Goal: Task Accomplishment & Management: Complete application form

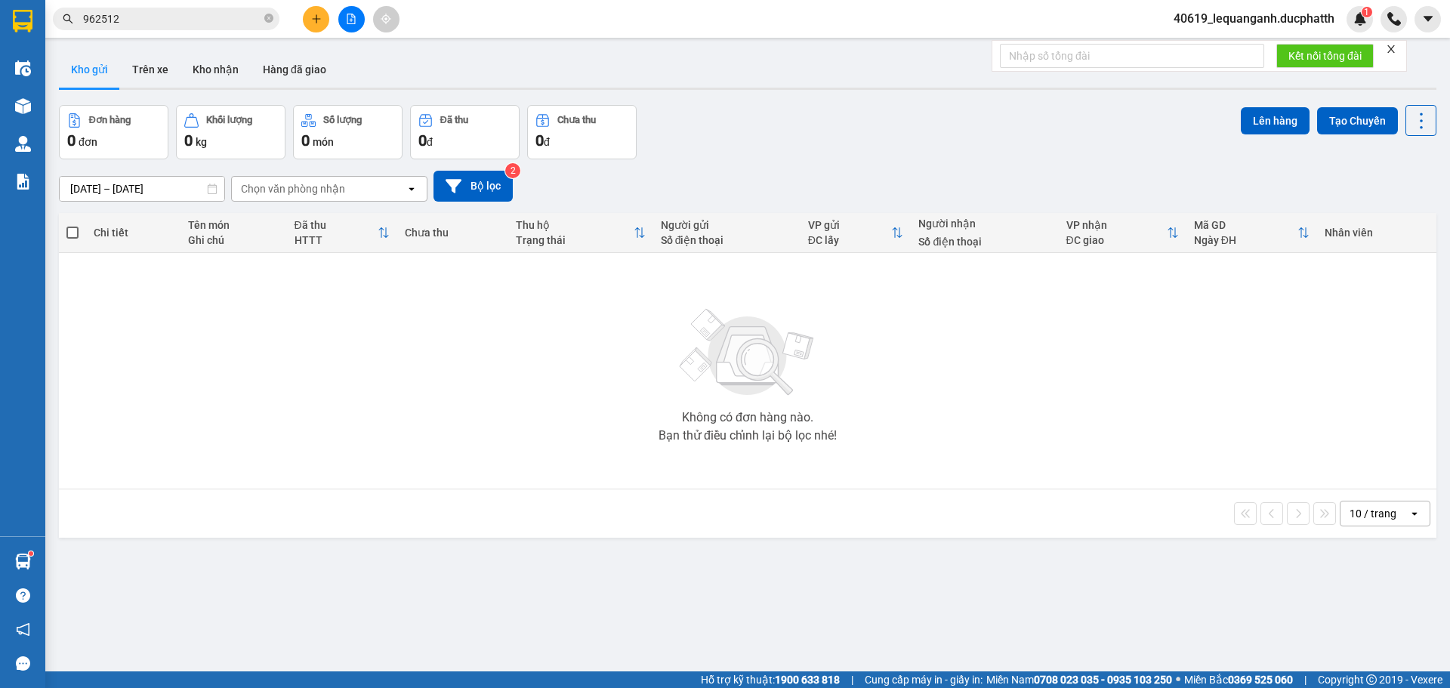
click at [304, 11] on div at bounding box center [351, 19] width 113 height 26
click at [311, 14] on icon "plus" at bounding box center [316, 19] width 11 height 11
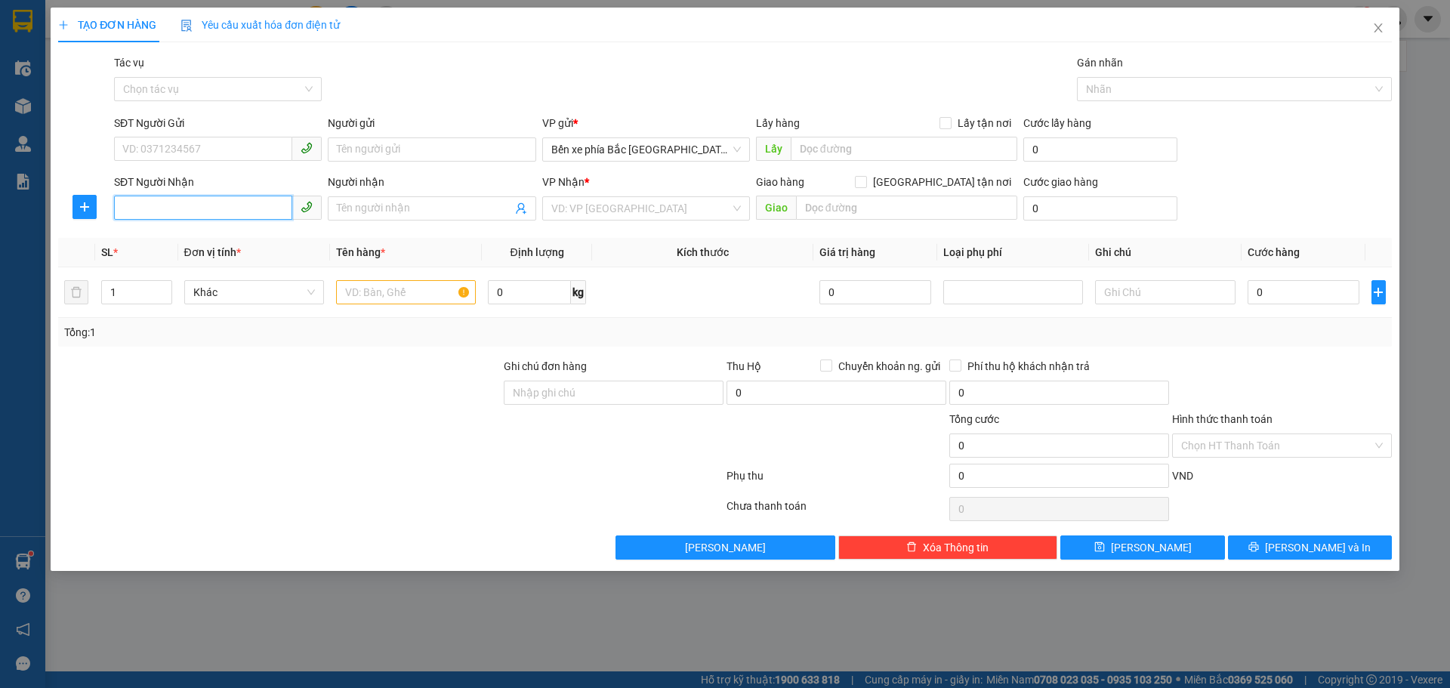
click at [245, 211] on input "SĐT Người Nhận" at bounding box center [203, 208] width 178 height 24
type input "0978160330"
click at [243, 245] on div "0978160330 - ANH HIỆP" at bounding box center [218, 238] width 190 height 17
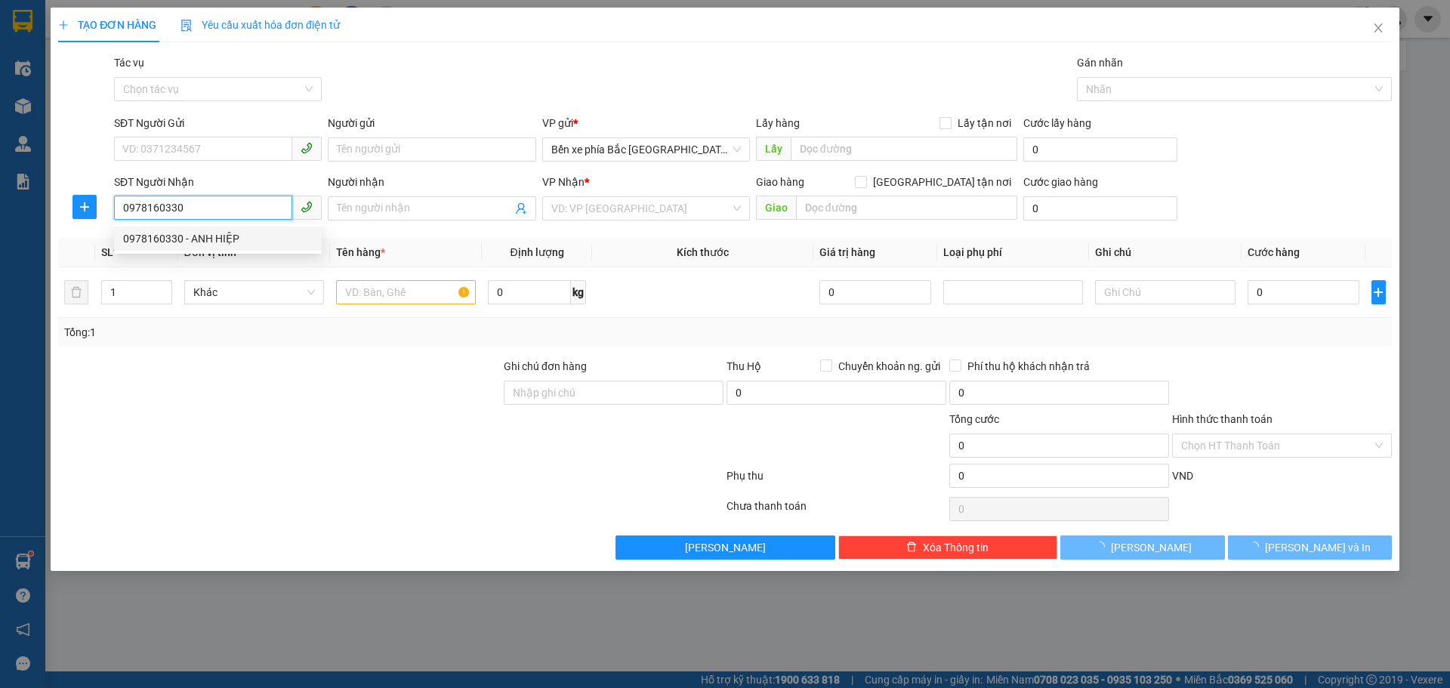
type input "ANH HIỆP"
checkbox input "true"
type input "CT3 Khu đô thị [GEOGRAPHIC_DATA], [GEOGRAPHIC_DATA], [GEOGRAPHIC_DATA], [GEOGRA…"
type input "65.000"
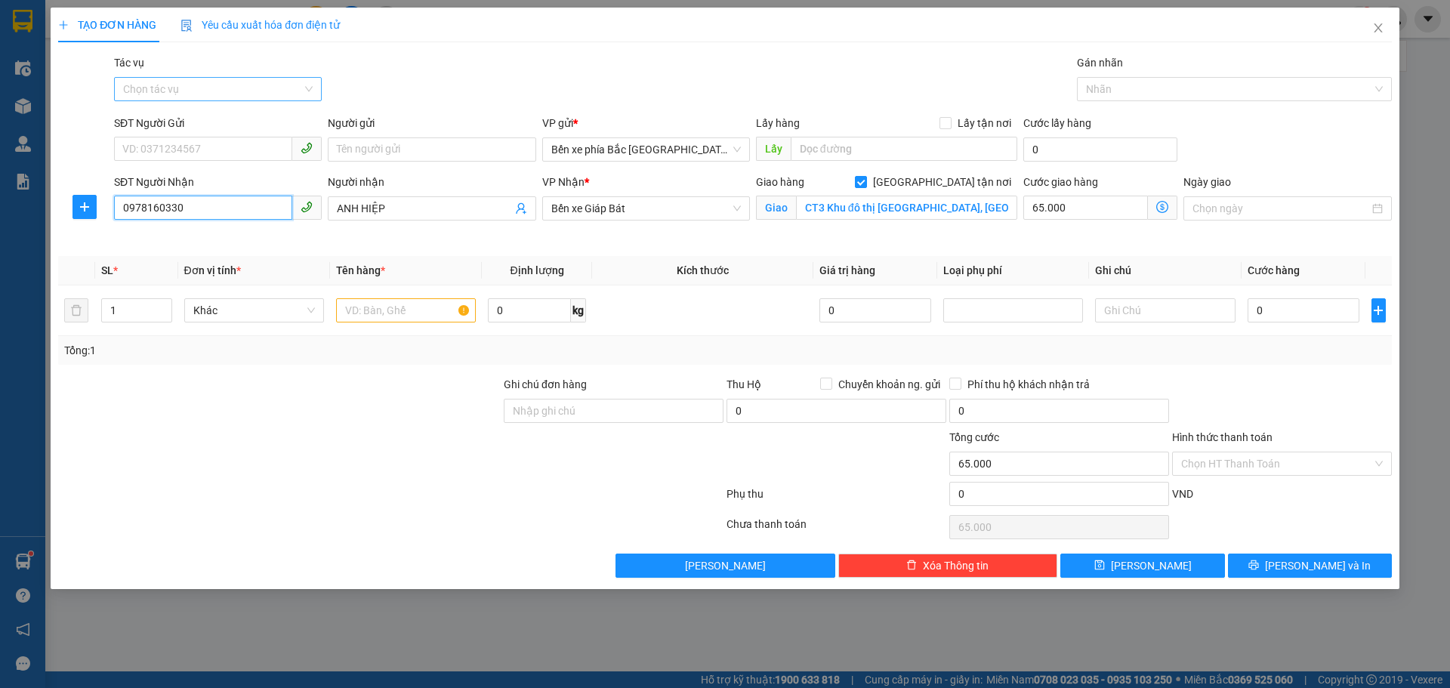
type input "0978160330"
click at [259, 96] on input "Tác vụ" at bounding box center [212, 89] width 179 height 23
click at [207, 122] on div "Nhập hàng lên xe" at bounding box center [218, 119] width 190 height 17
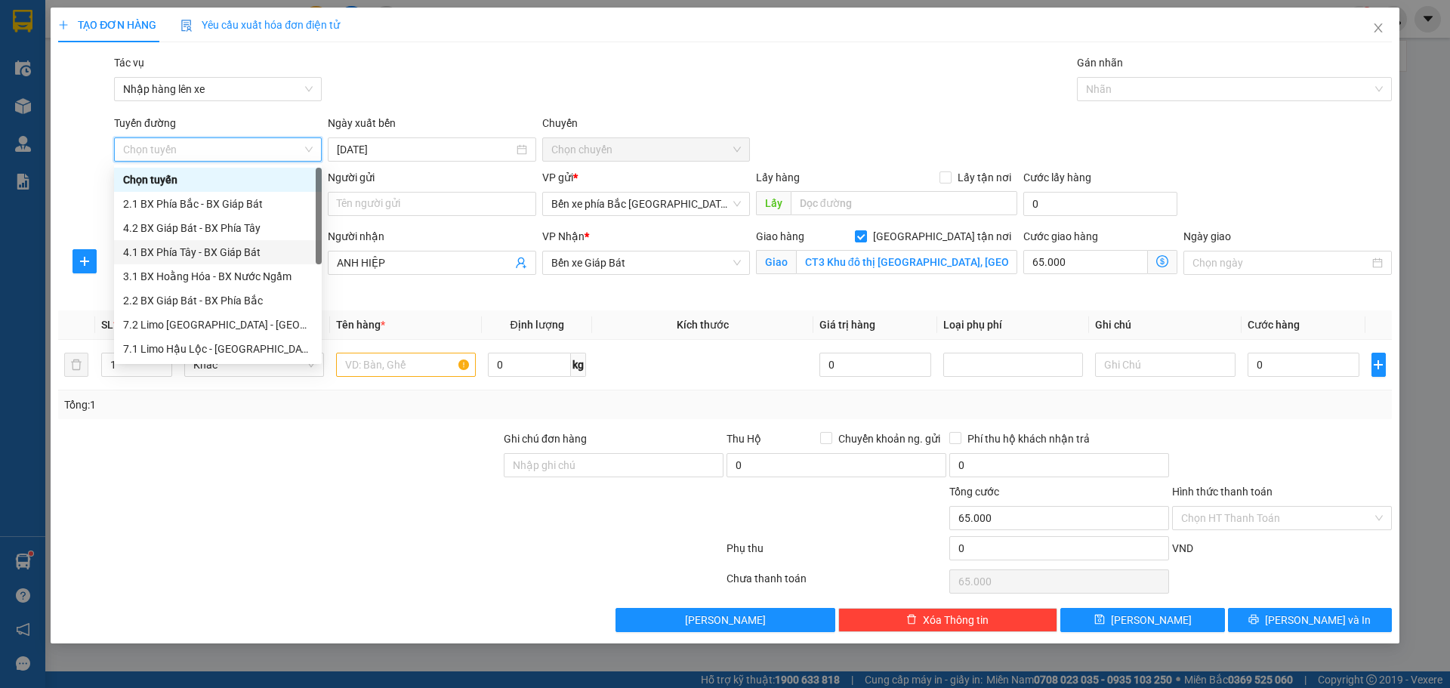
scroll to position [163, 0]
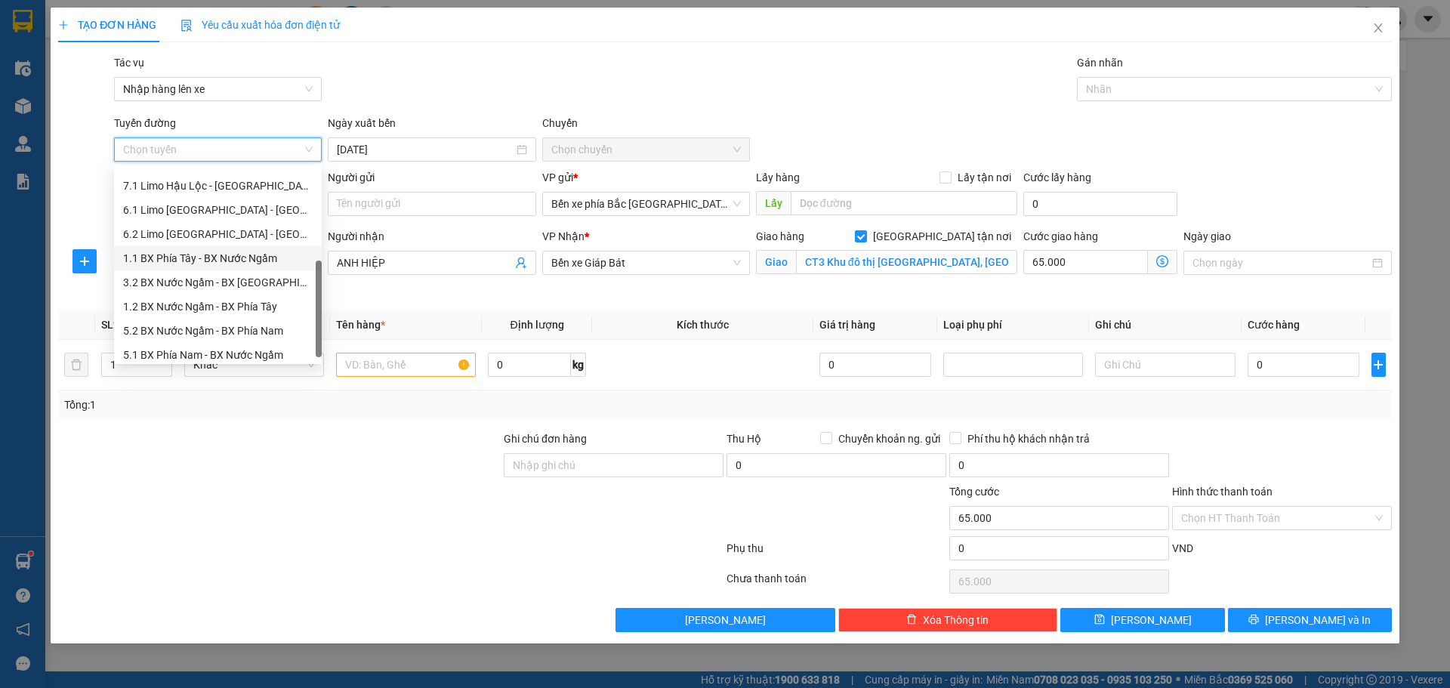
click at [208, 263] on div "1.1 BX Phía Tây - BX Nước Ngầm" at bounding box center [218, 258] width 190 height 17
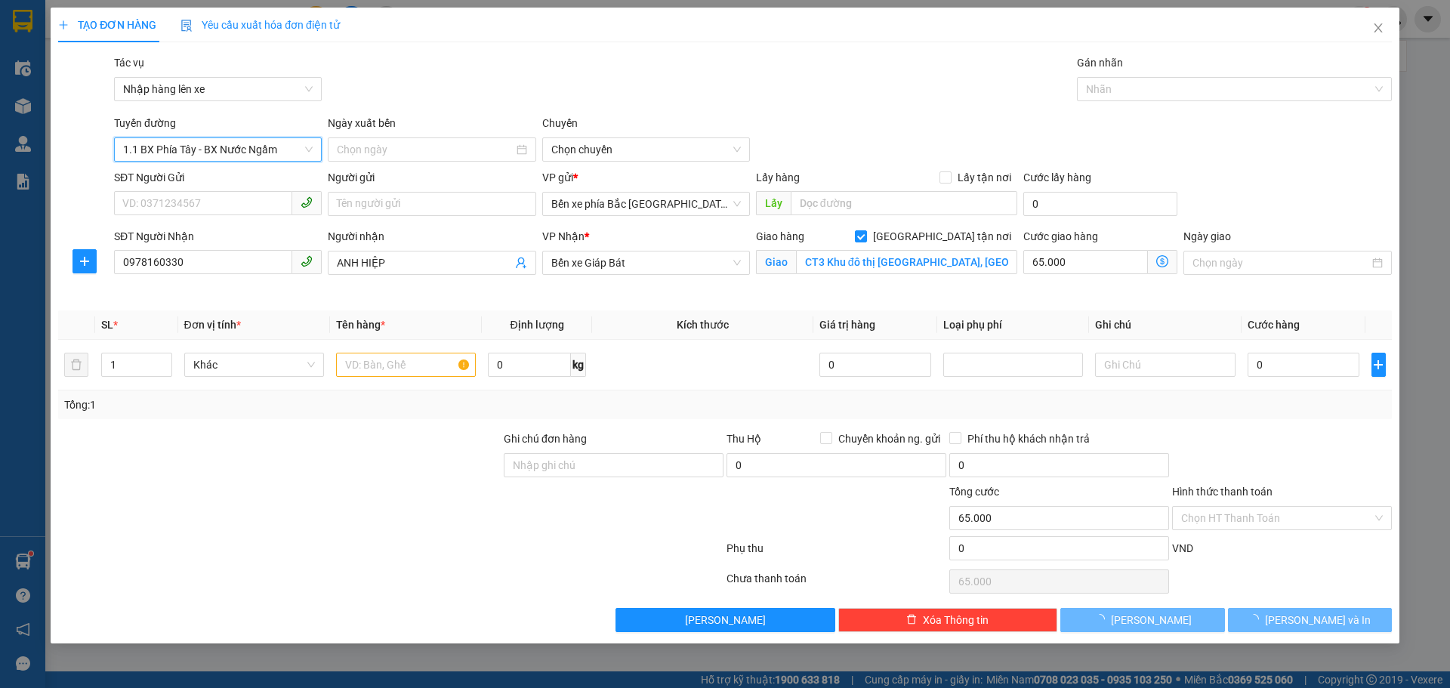
type input "[DATE]"
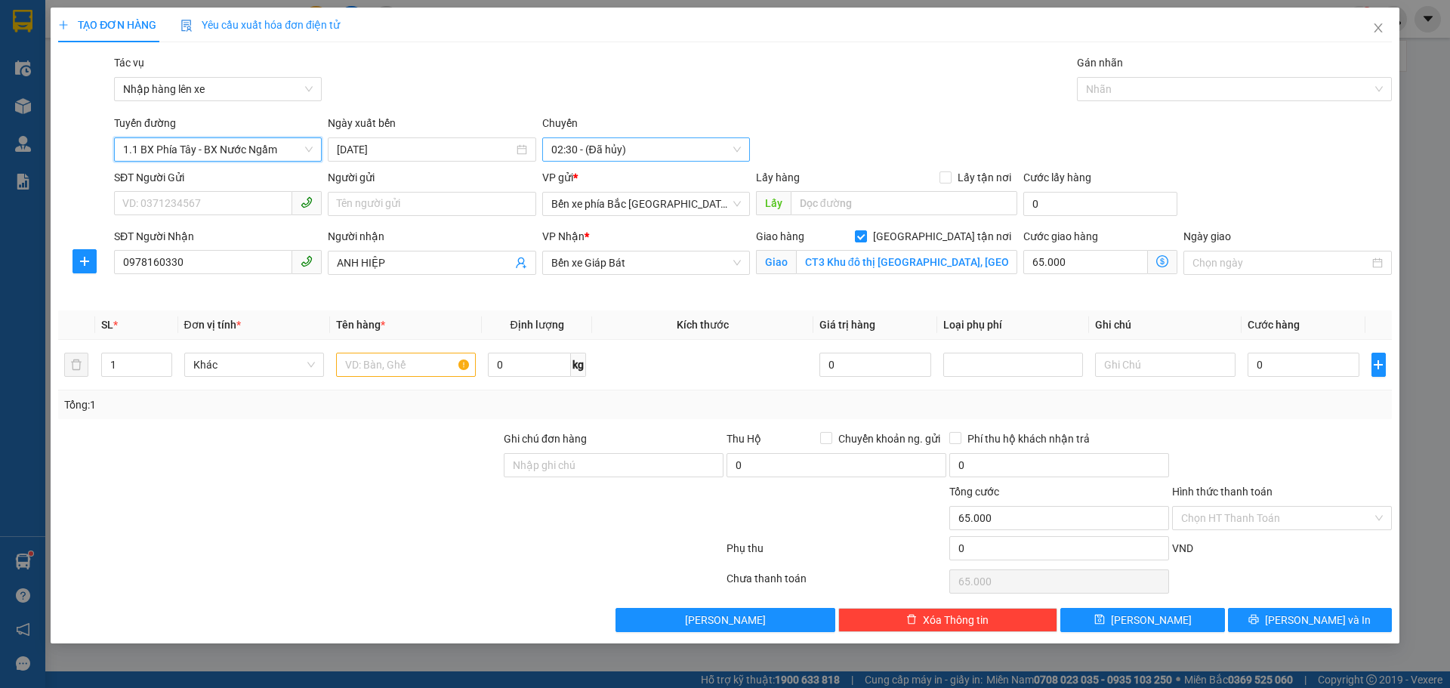
click at [721, 148] on span "02:30 - (Đã hủy)" at bounding box center [646, 149] width 190 height 23
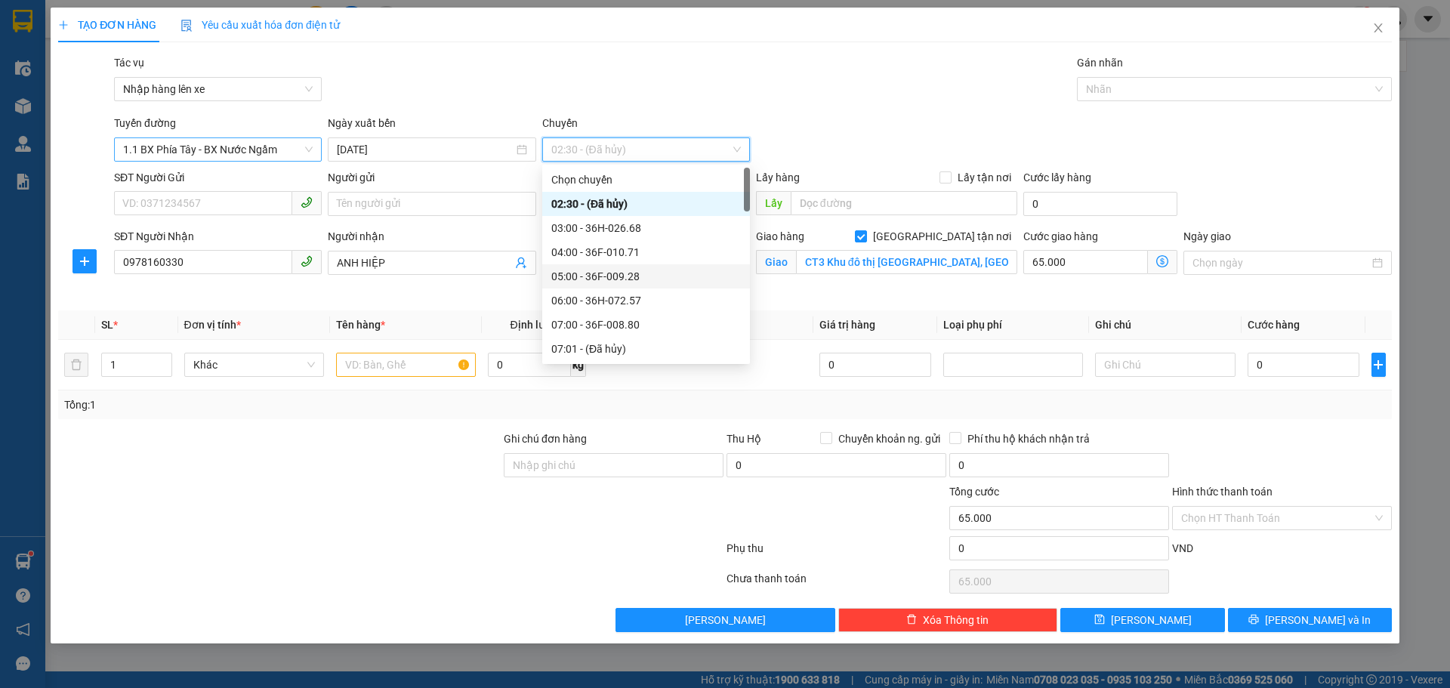
click at [196, 149] on span "1.1 BX Phía Tây - BX Nước Ngầm" at bounding box center [218, 149] width 190 height 23
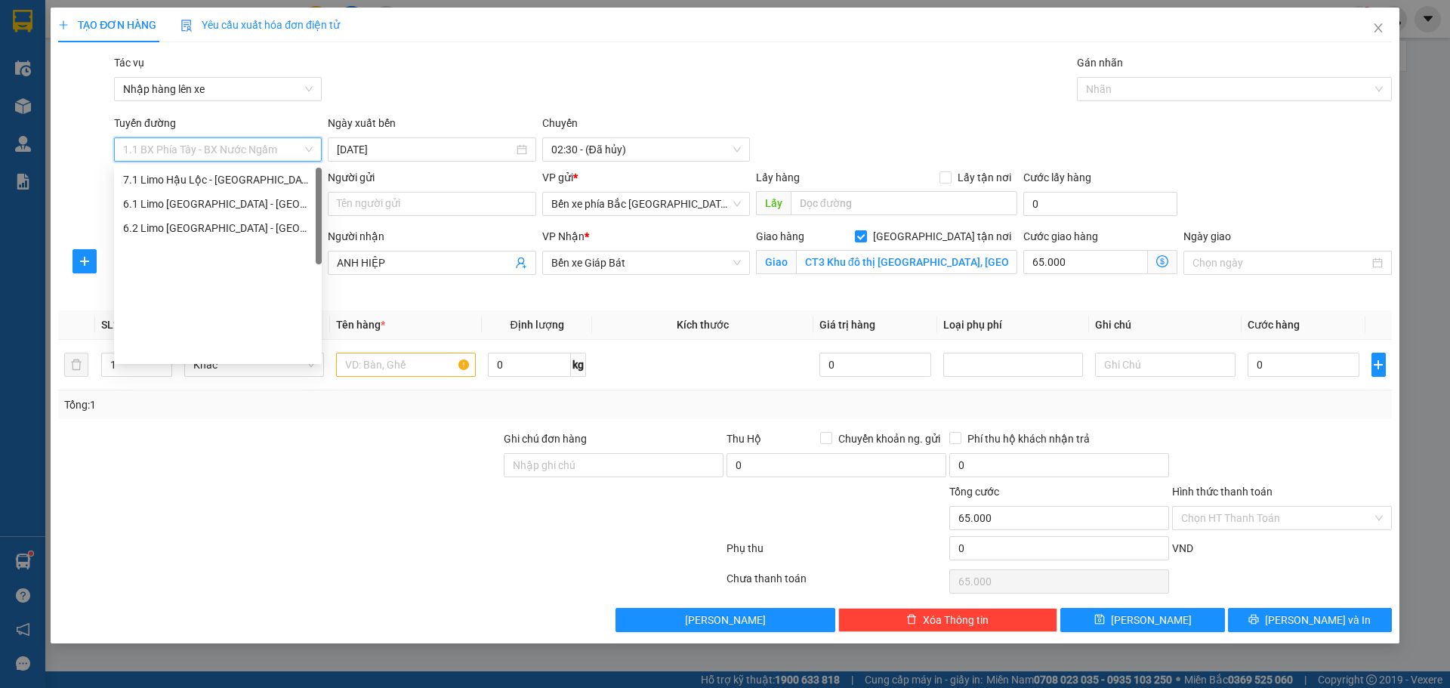
scroll to position [0, 0]
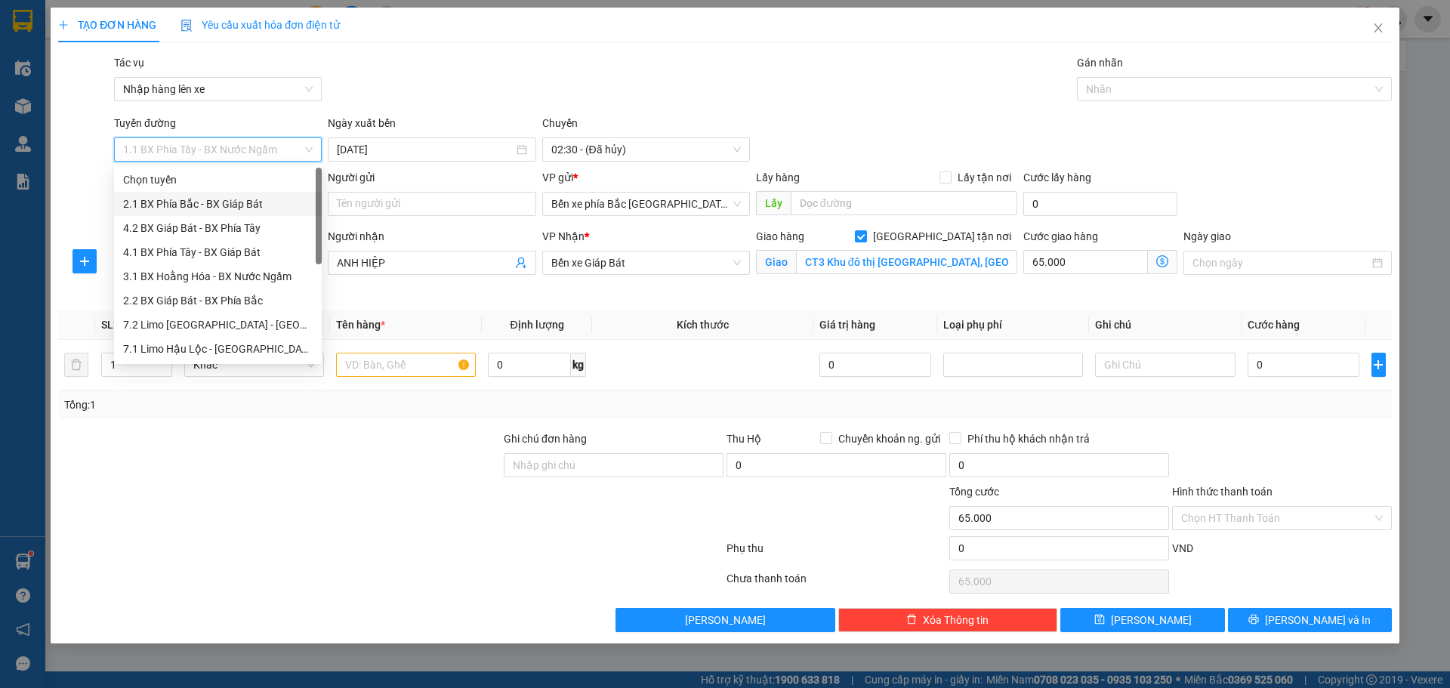
click at [209, 211] on div "2.1 BX Phía Bắc - BX Giáp Bát" at bounding box center [218, 204] width 190 height 17
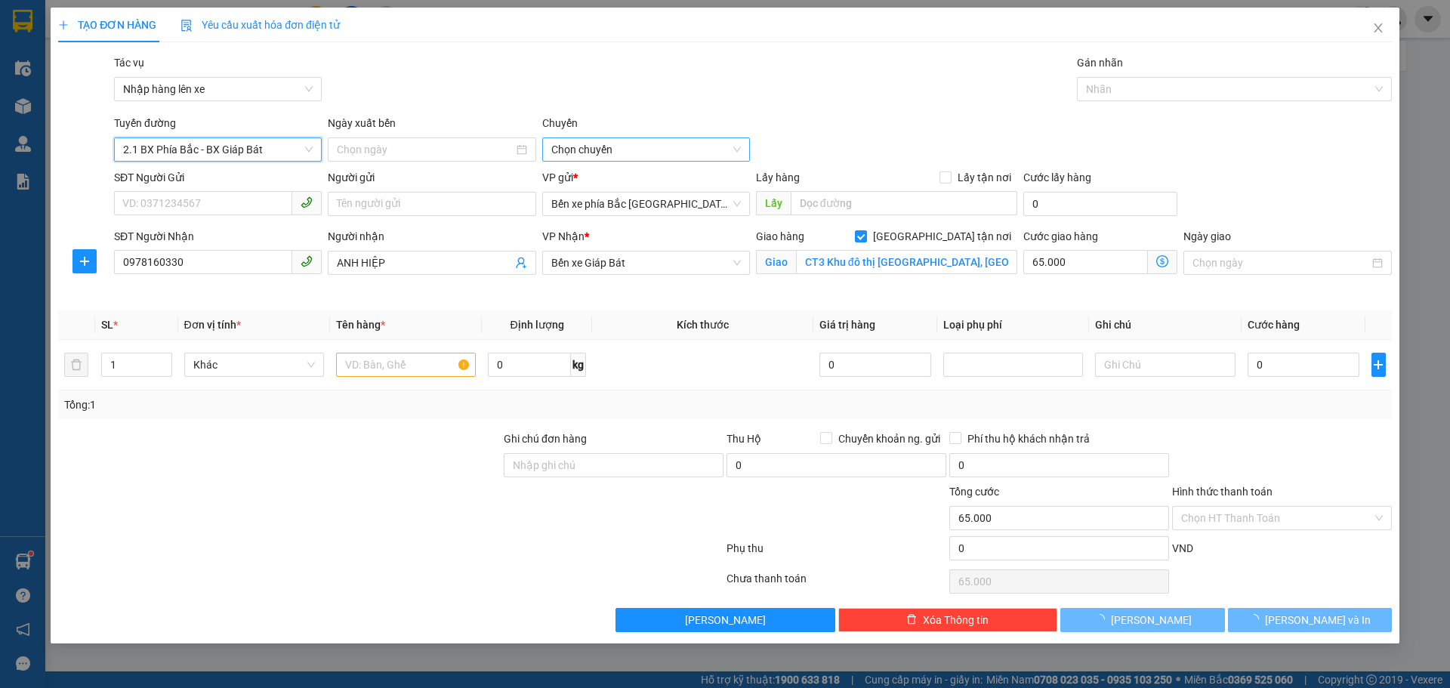
type input "[DATE]"
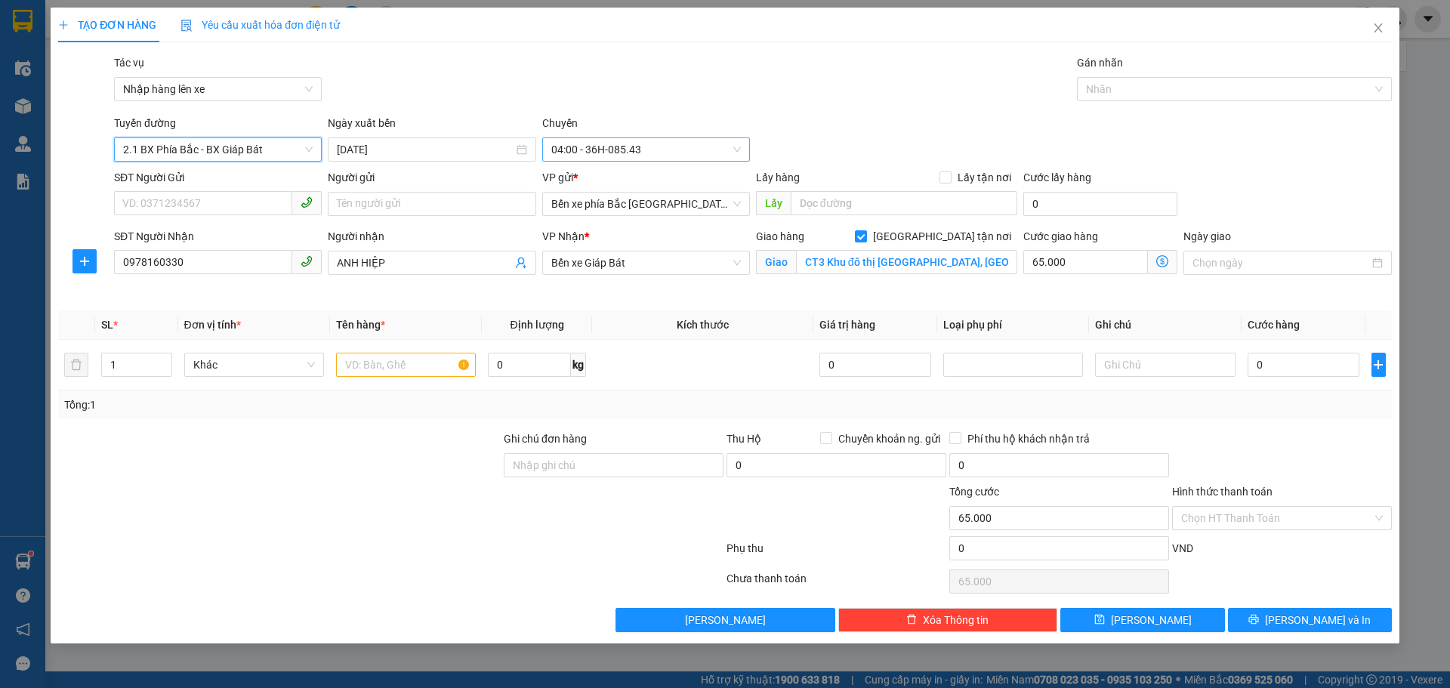
click at [613, 144] on span "04:00 - 36H-085.43" at bounding box center [646, 149] width 190 height 23
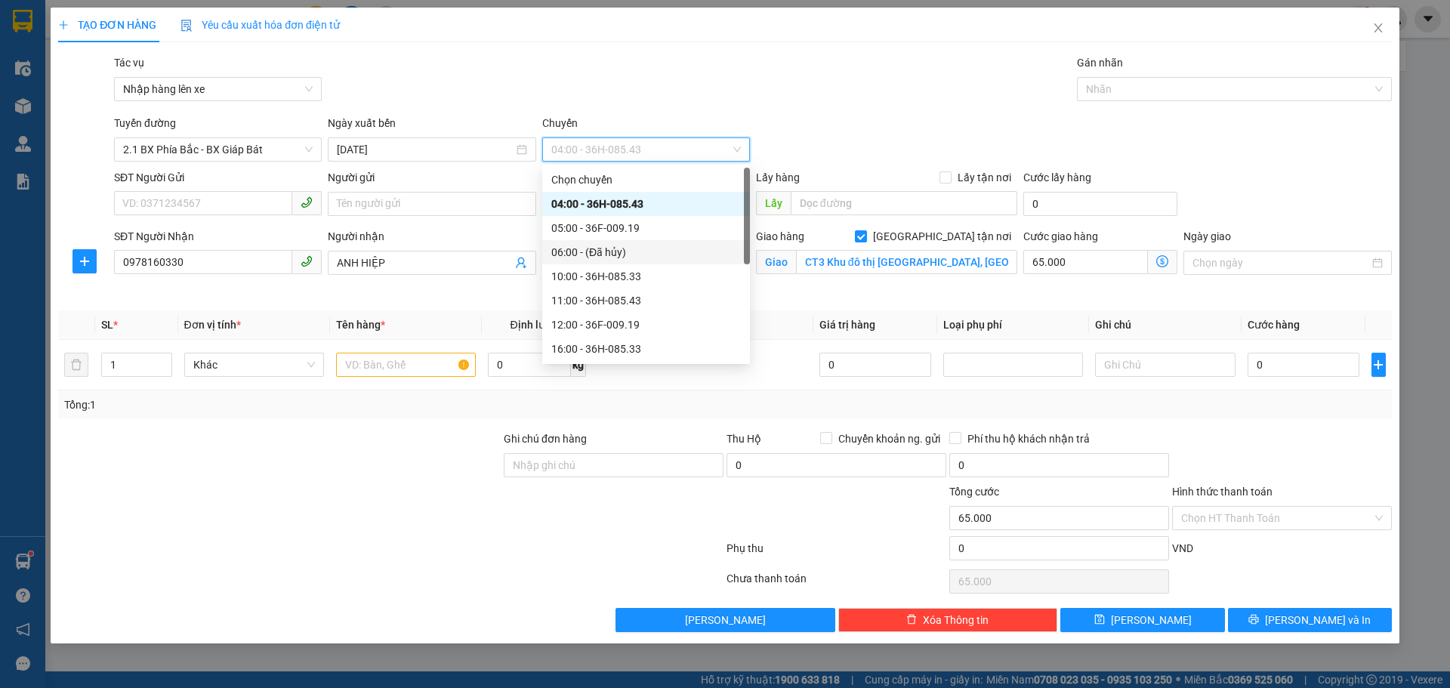
scroll to position [48, 0]
click at [600, 352] on div "18:00 - 36F-009.19" at bounding box center [646, 349] width 190 height 17
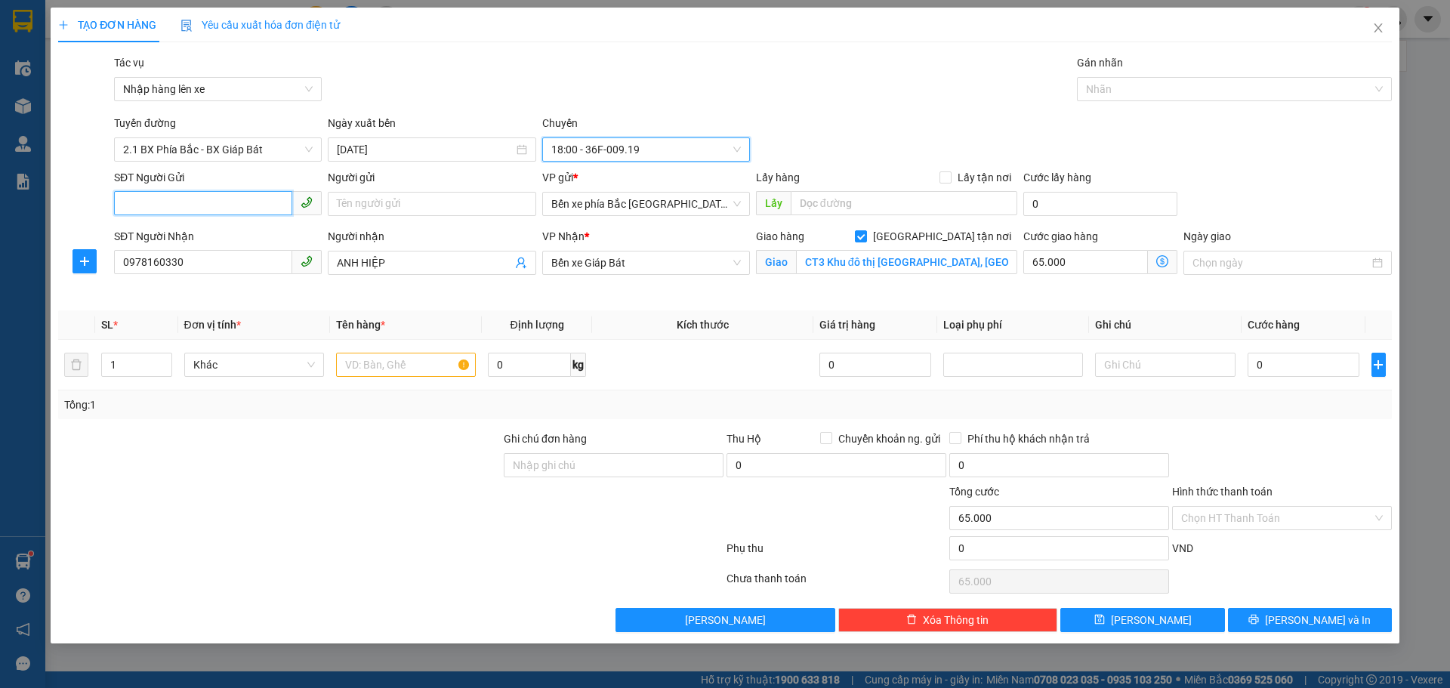
click at [219, 214] on input "SĐT Người Gửi" at bounding box center [203, 203] width 178 height 24
click at [206, 242] on div "0911602588 - CHỊ [PERSON_NAME]" at bounding box center [218, 234] width 190 height 17
type input "0911602588"
type input "CHỊ [PERSON_NAME]"
click at [1162, 266] on icon "dollar-circle" at bounding box center [1162, 261] width 12 height 12
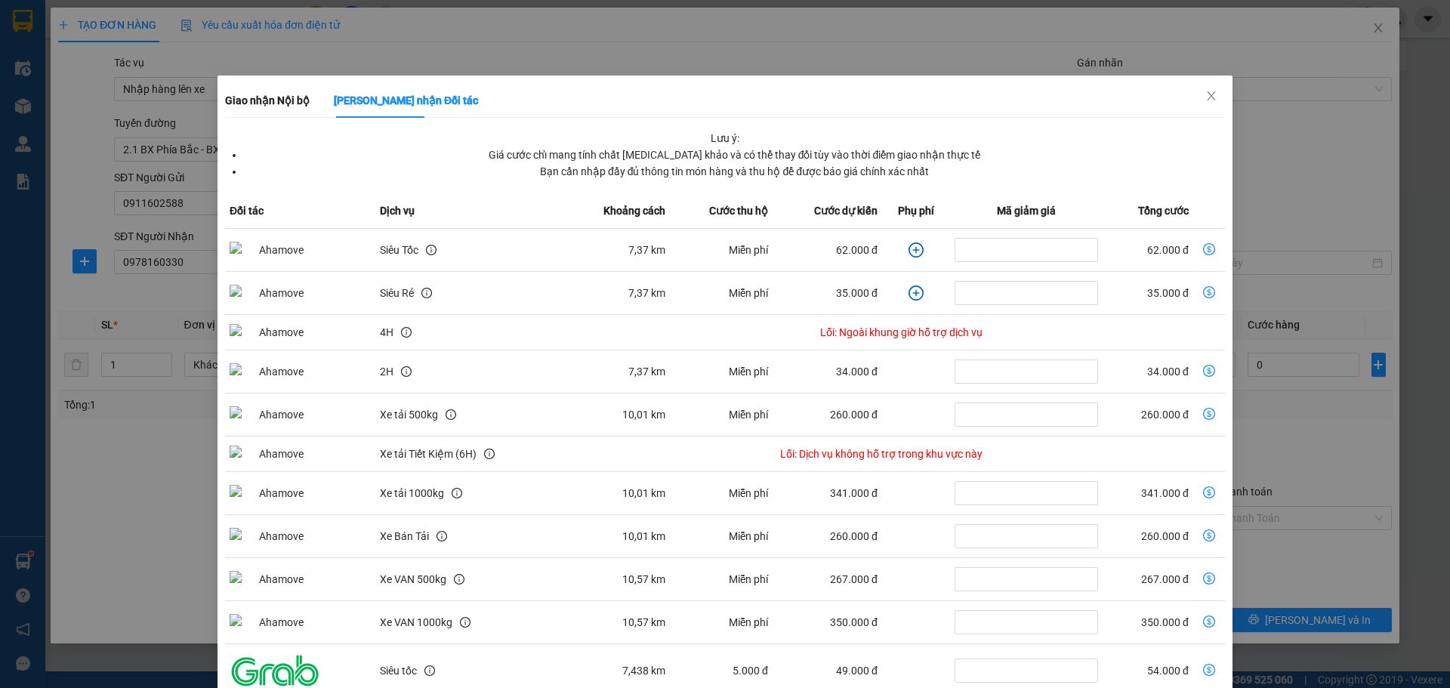
click at [909, 249] on icon "plus-circle" at bounding box center [916, 249] width 15 height 15
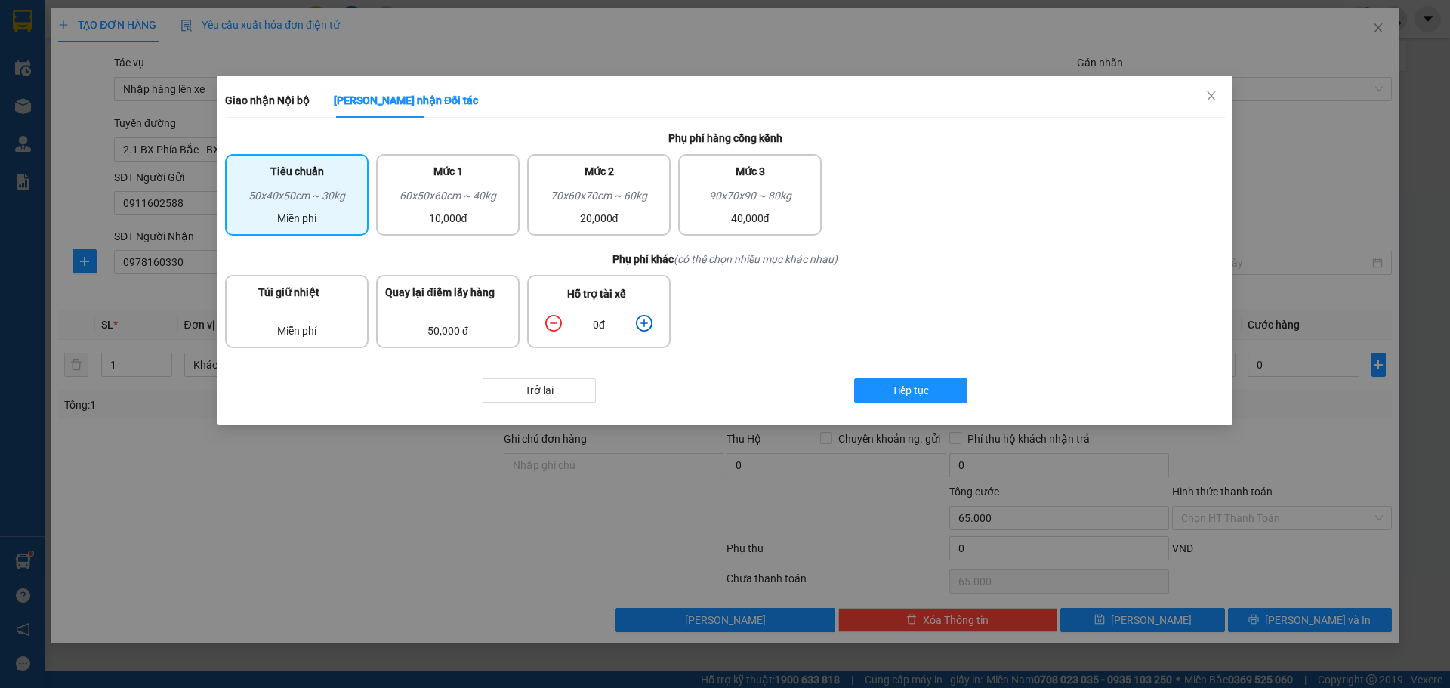
click at [647, 324] on icon "plus-circle" at bounding box center [644, 323] width 17 height 17
click at [920, 378] on button "Tiếp tục" at bounding box center [910, 390] width 113 height 24
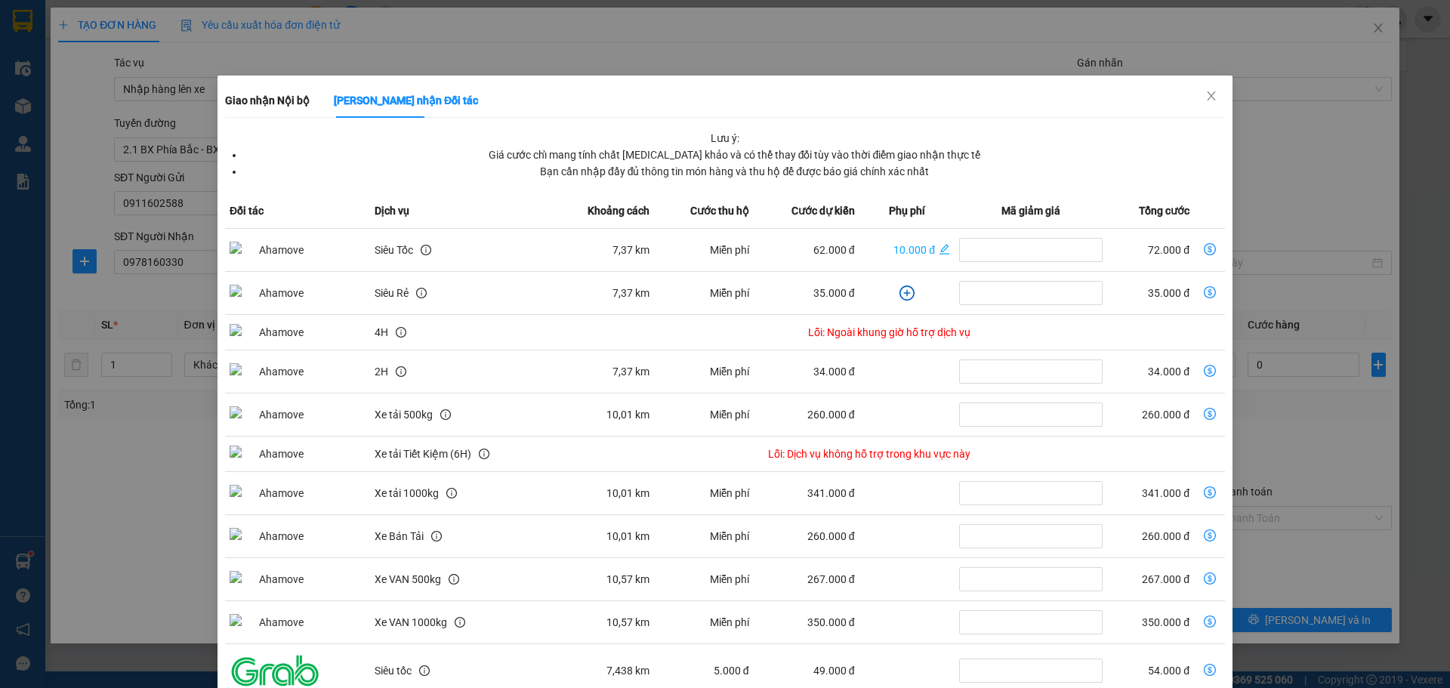
click at [1194, 249] on td "dollar-circle" at bounding box center [1209, 250] width 31 height 43
click at [1204, 249] on icon "dollar-circle" at bounding box center [1210, 249] width 12 height 12
type input "72.000"
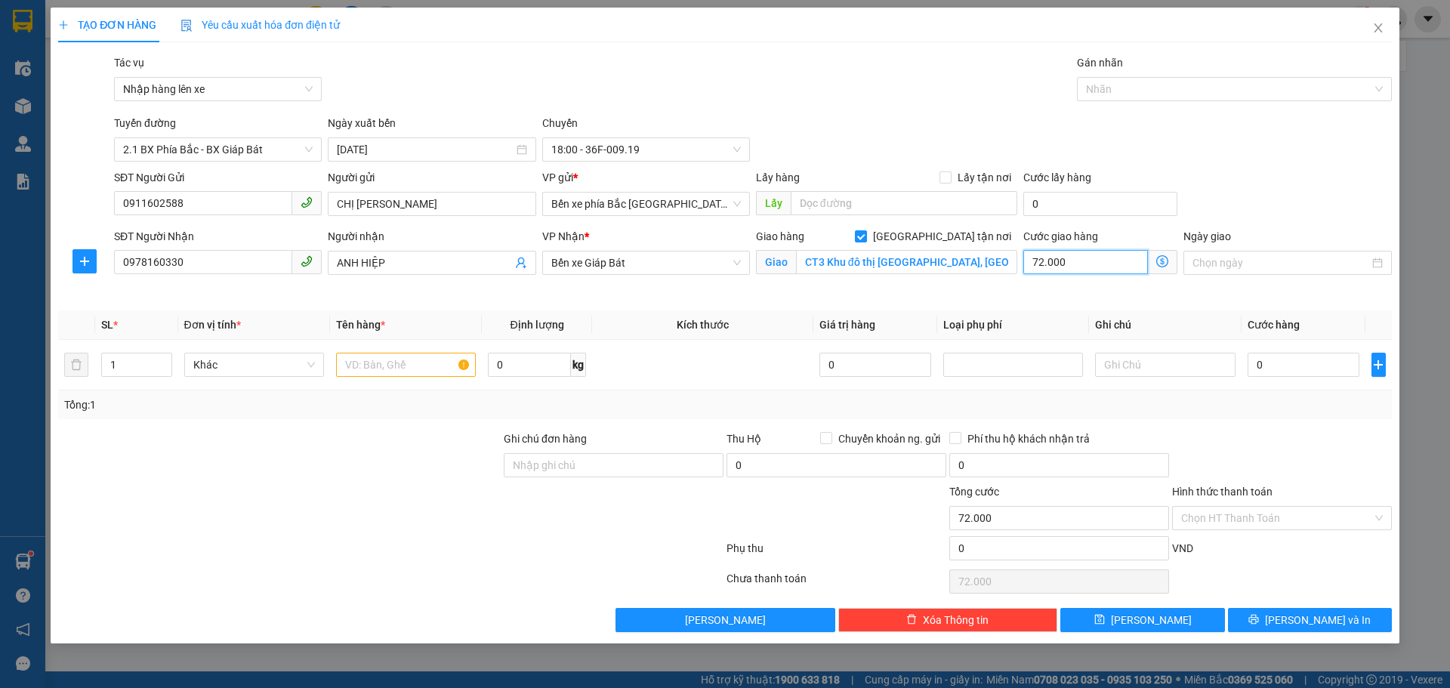
click at [1075, 264] on input "72.000" at bounding box center [1085, 262] width 125 height 24
type input "7"
type input "70"
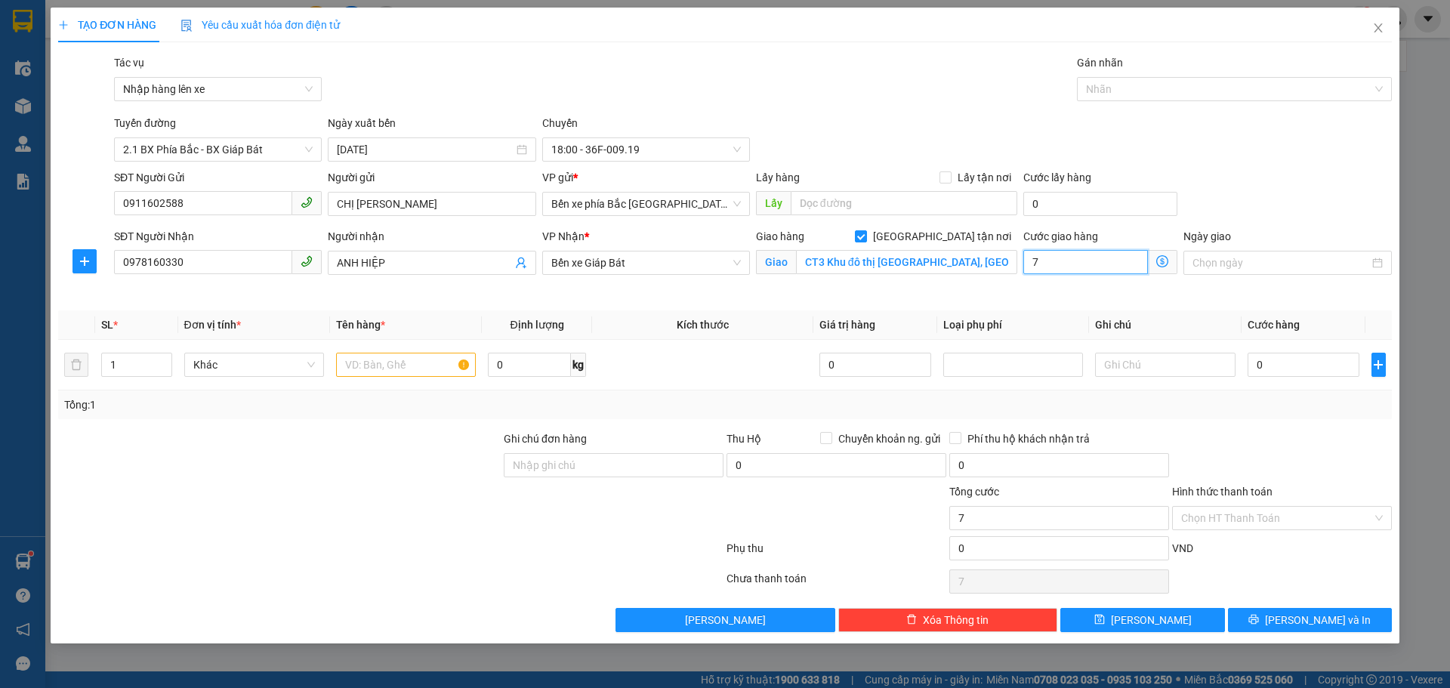
type input "70"
type input "70.000"
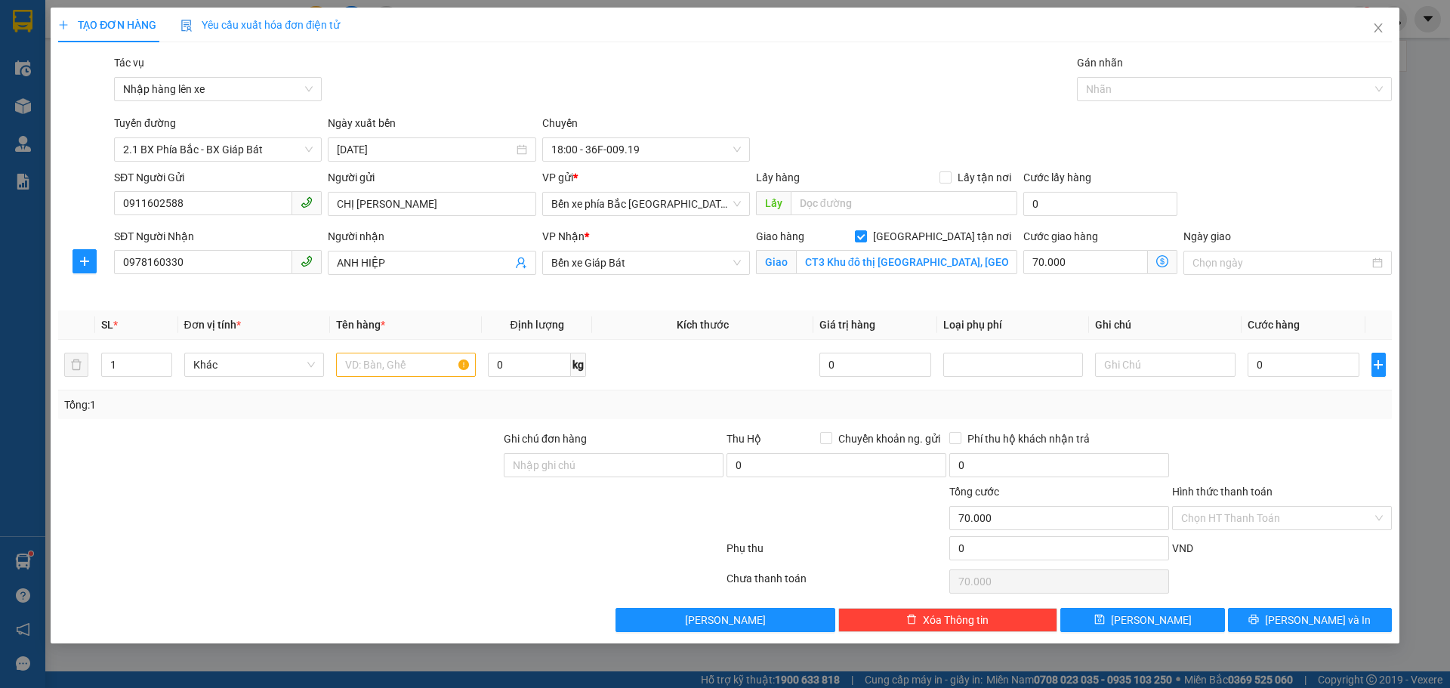
drag, startPoint x: 1341, startPoint y: 290, endPoint x: 1328, endPoint y: 335, distance: 47.1
click at [1341, 290] on div "Ngày giao" at bounding box center [1288, 263] width 214 height 71
click at [1314, 357] on input "0" at bounding box center [1304, 365] width 113 height 24
type input "4"
type input "70.004"
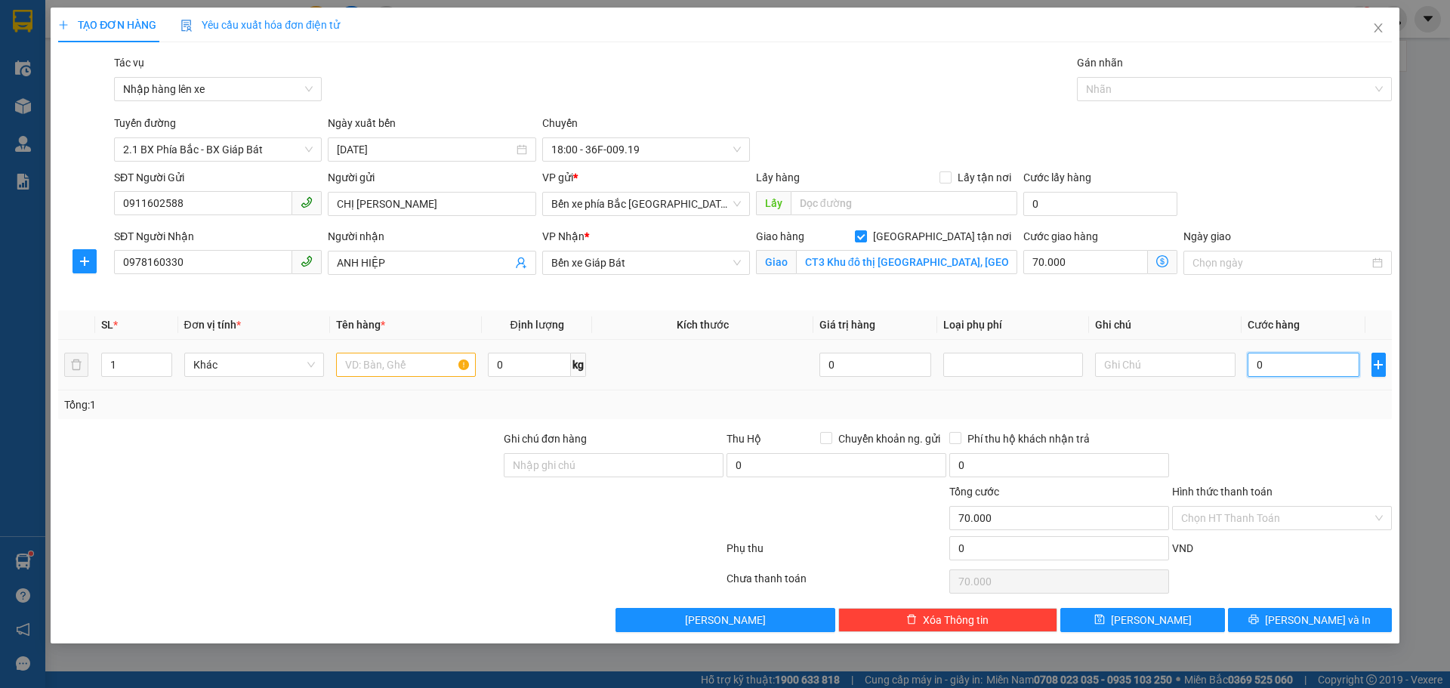
type input "70.004"
type input "40"
type input "70.040"
type input "40.000"
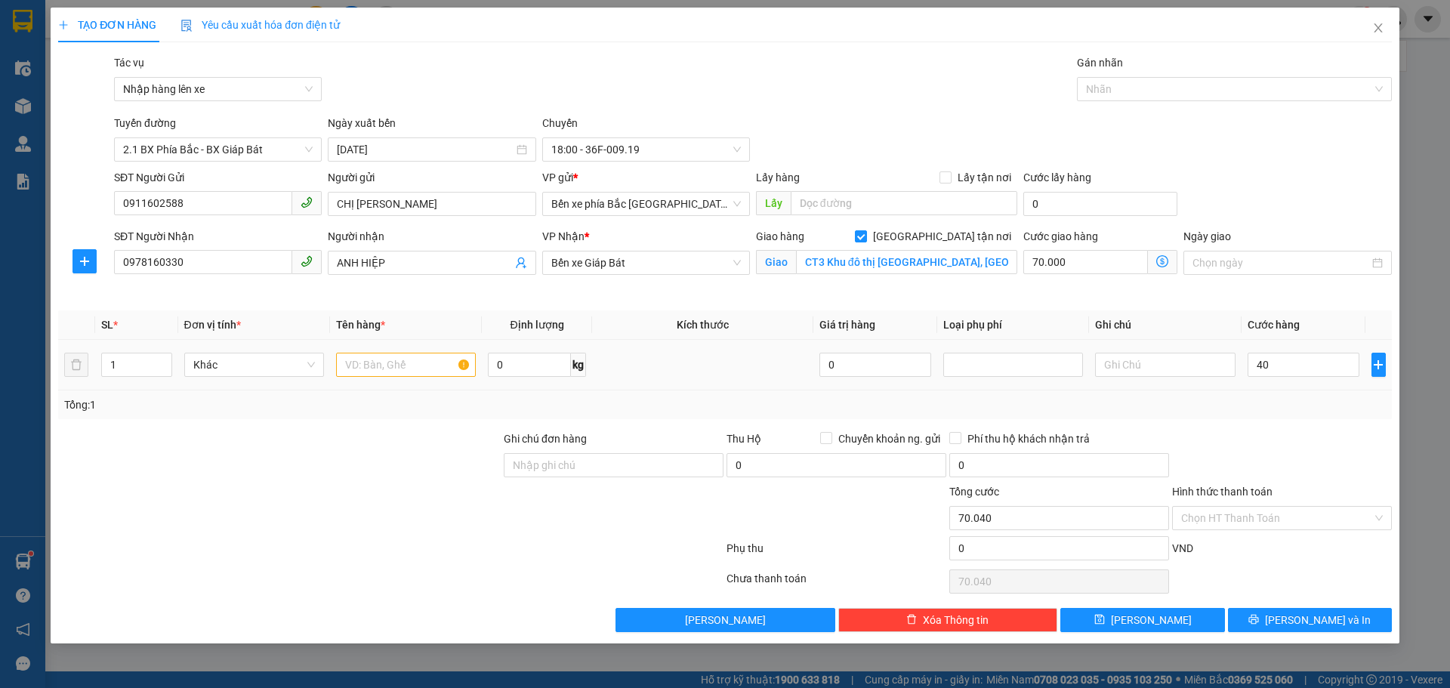
type input "110.000"
click at [1292, 397] on div "Tổng: 1" at bounding box center [725, 405] width 1322 height 17
click at [1276, 367] on input "40.000" at bounding box center [1304, 365] width 113 height 24
type input "3"
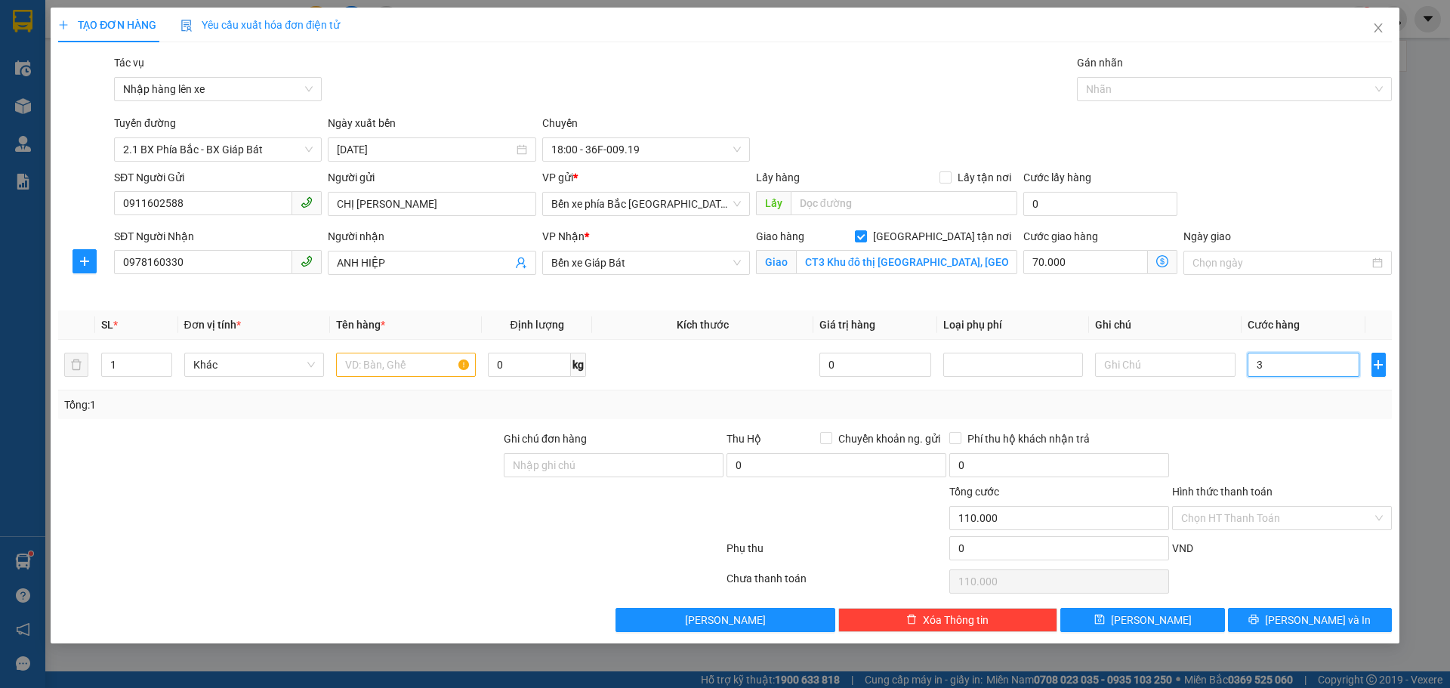
type input "70.003"
type input "30"
type input "70.030"
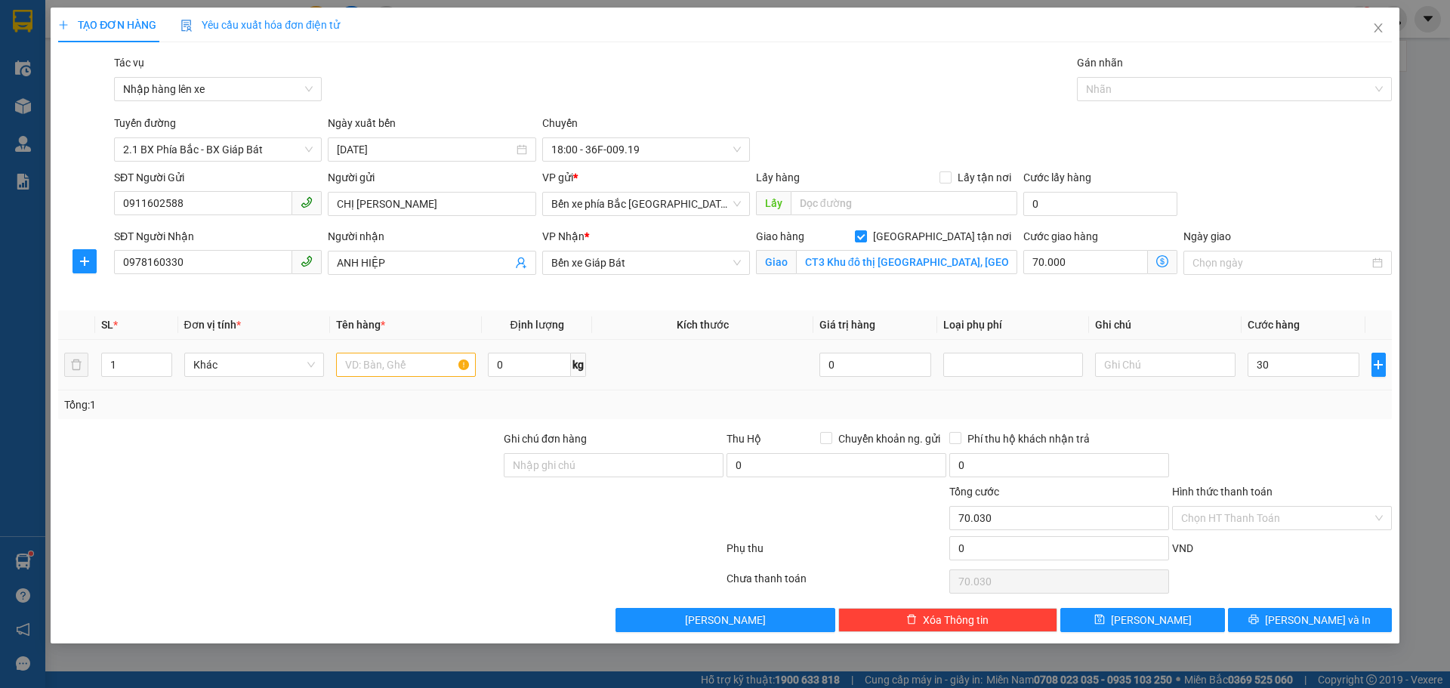
click at [1335, 424] on div "Transit Pickup Surcharge Ids Transit Deliver Surcharge Ids Transit Deliver Surc…" at bounding box center [725, 343] width 1334 height 578
type input "30.000"
type input "100.000"
click at [406, 375] on input "text" at bounding box center [406, 365] width 140 height 24
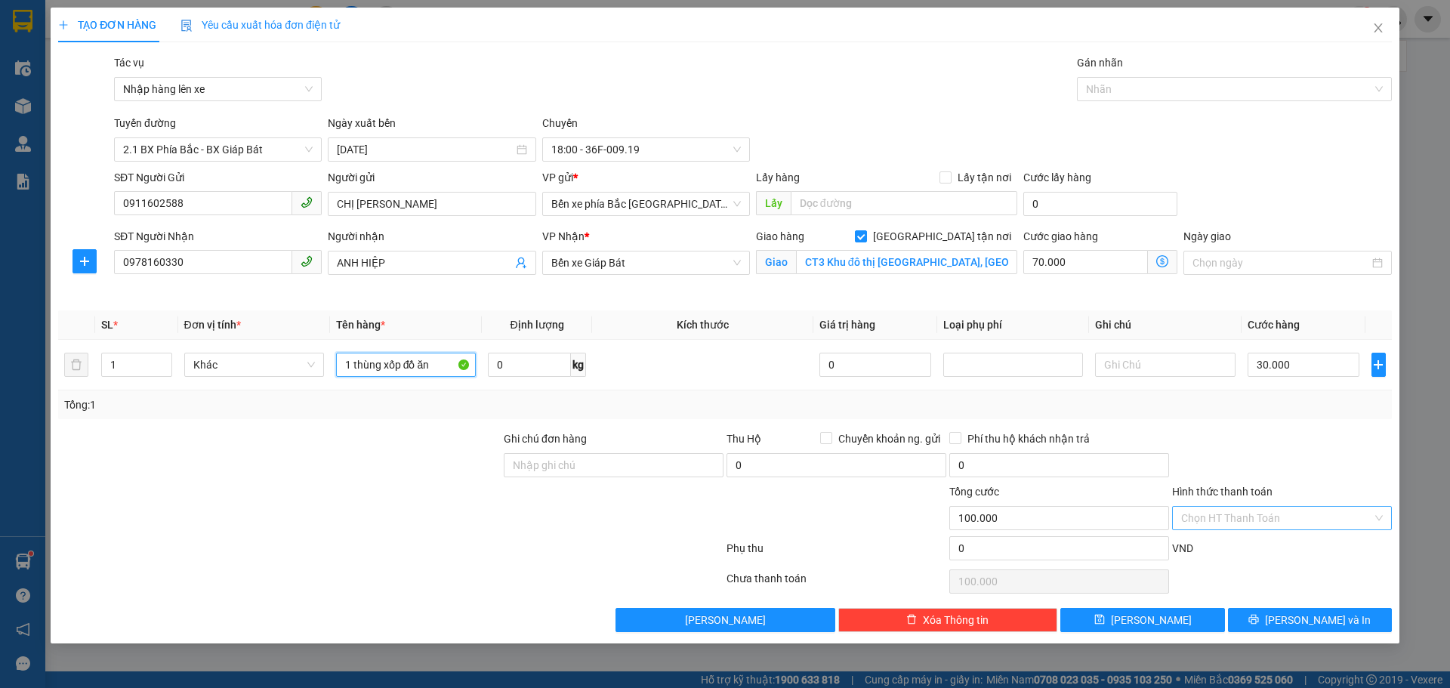
type input "1 thùng xốp đồ ăn"
click at [1241, 510] on input "Hình thức thanh toán" at bounding box center [1276, 518] width 191 height 23
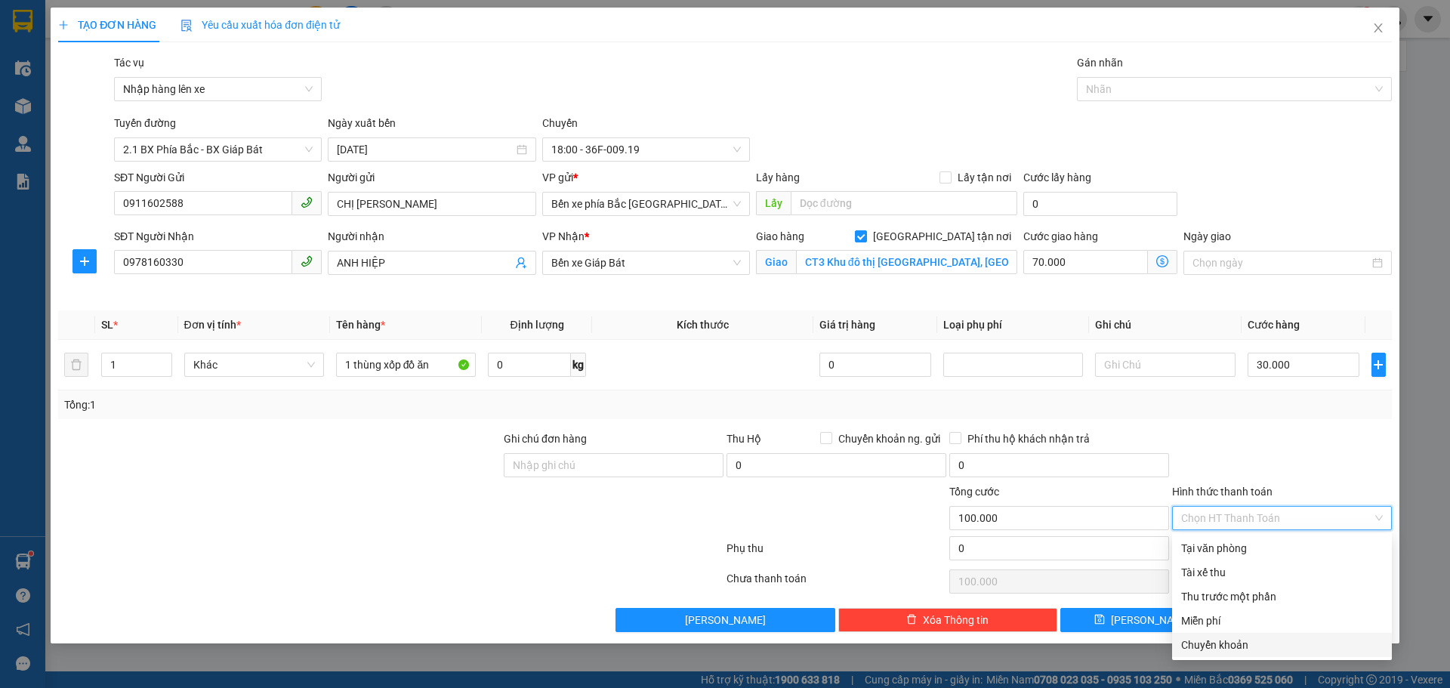
drag, startPoint x: 1227, startPoint y: 642, endPoint x: 955, endPoint y: 446, distance: 335.0
click at [1227, 642] on div "Chuyển khoản" at bounding box center [1282, 645] width 202 height 17
type input "0"
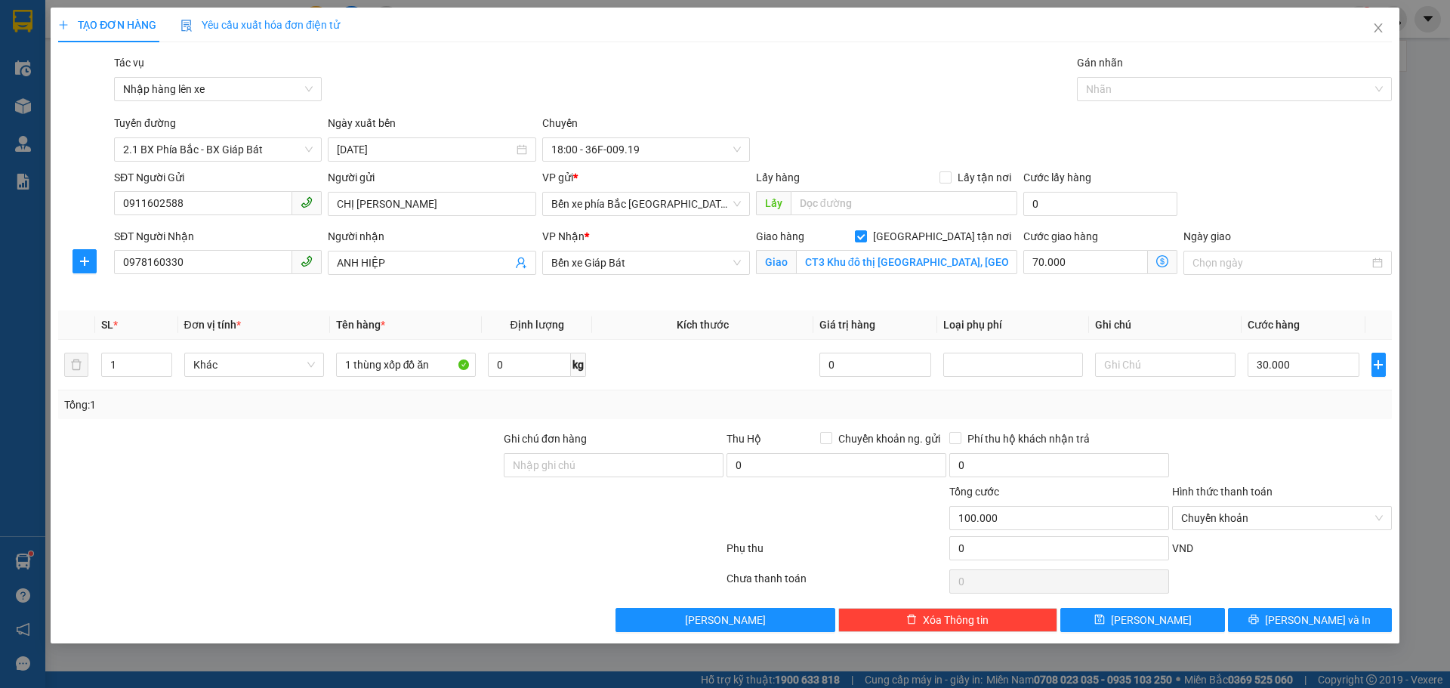
drag, startPoint x: 419, startPoint y: 529, endPoint x: 436, endPoint y: 485, distance: 47.6
click at [436, 485] on div at bounding box center [280, 509] width 446 height 53
click at [1202, 451] on div at bounding box center [1282, 457] width 223 height 53
click at [313, 493] on div at bounding box center [280, 509] width 446 height 53
click at [339, 491] on div at bounding box center [280, 509] width 446 height 53
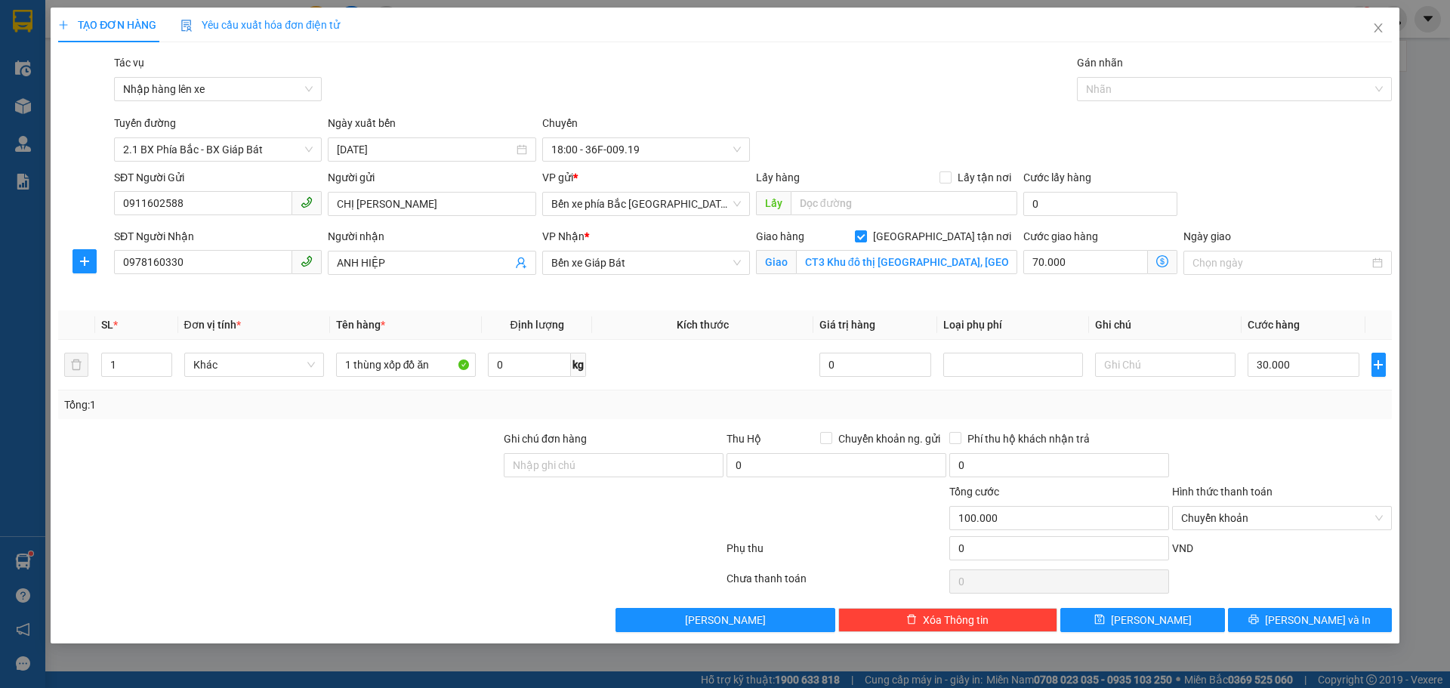
click at [1230, 434] on div at bounding box center [1282, 457] width 223 height 53
click at [1140, 406] on div "Tổng: 1" at bounding box center [725, 405] width 1322 height 17
click at [309, 394] on div "Tổng: 1" at bounding box center [725, 405] width 1334 height 29
click at [544, 406] on div "Tổng: 1" at bounding box center [311, 405] width 495 height 17
click at [610, 458] on input "Ghi chú đơn hàng" at bounding box center [614, 465] width 220 height 24
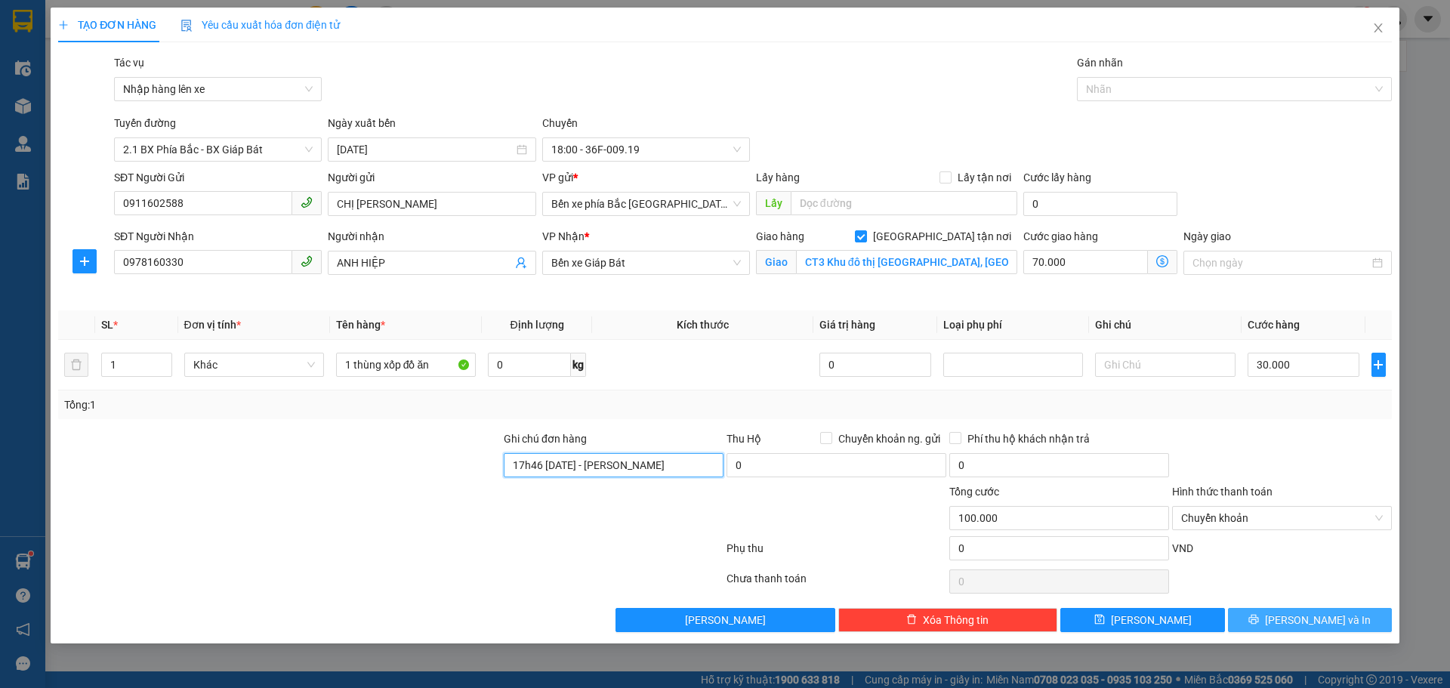
type input "17h46 [DATE] - [PERSON_NAME]"
click at [1312, 616] on span "[PERSON_NAME] và In" at bounding box center [1318, 620] width 106 height 17
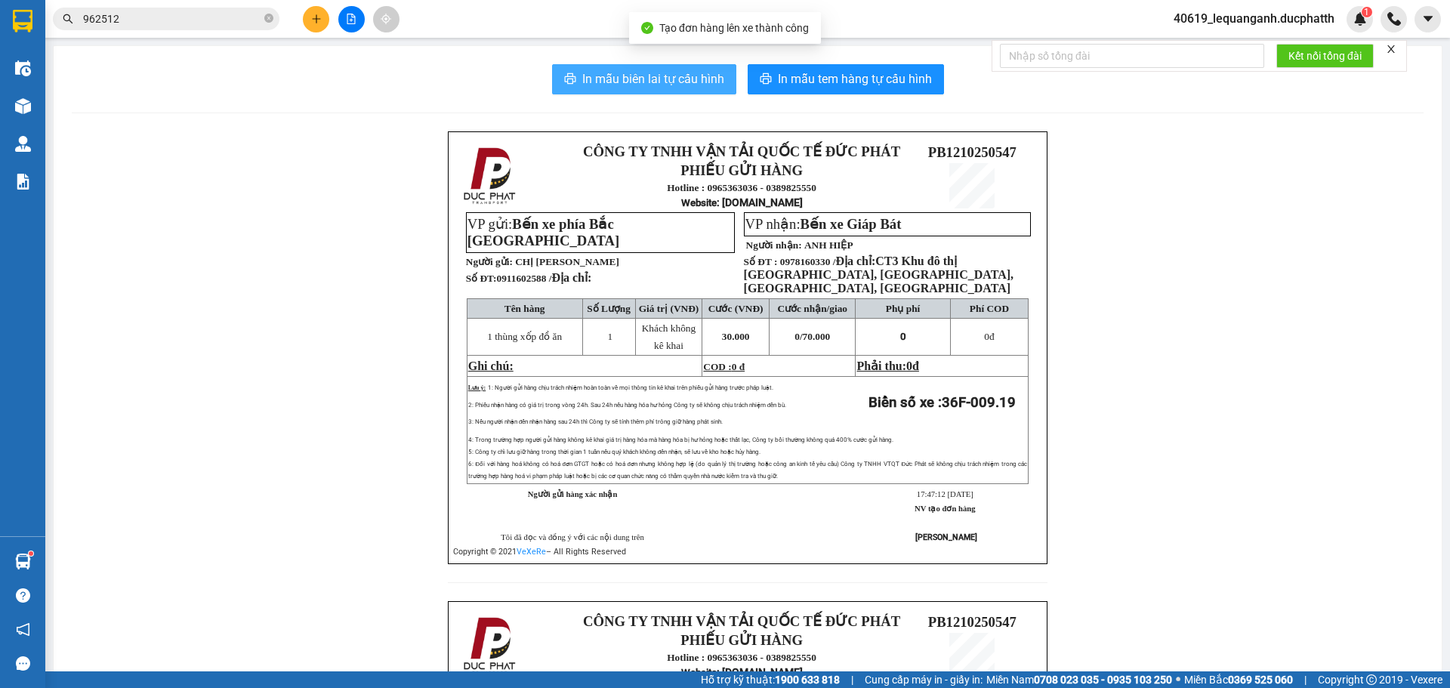
click at [674, 79] on span "In mẫu biên lai tự cấu hình" at bounding box center [653, 78] width 142 height 19
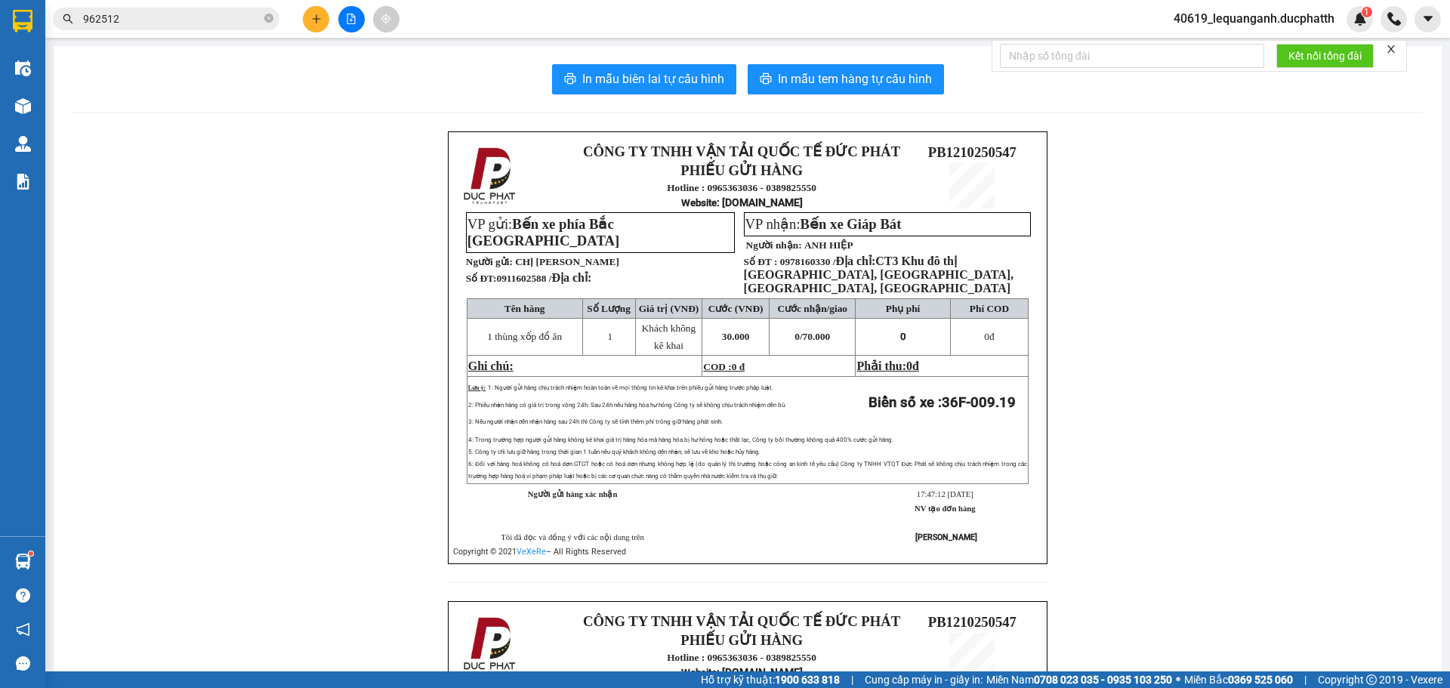
click at [338, 20] on div at bounding box center [351, 19] width 113 height 26
click at [350, 20] on icon "file-add" at bounding box center [351, 19] width 11 height 11
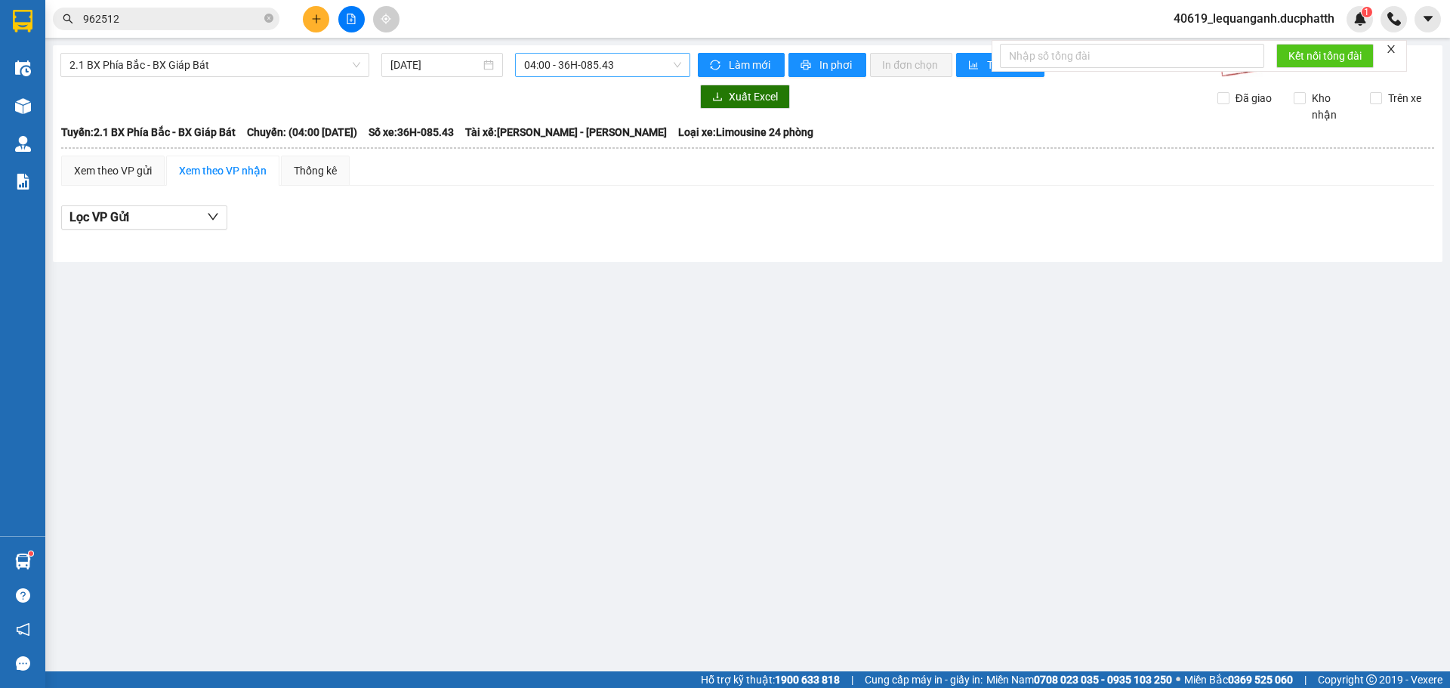
click at [602, 69] on span "04:00 - 36H-085.43" at bounding box center [602, 65] width 157 height 23
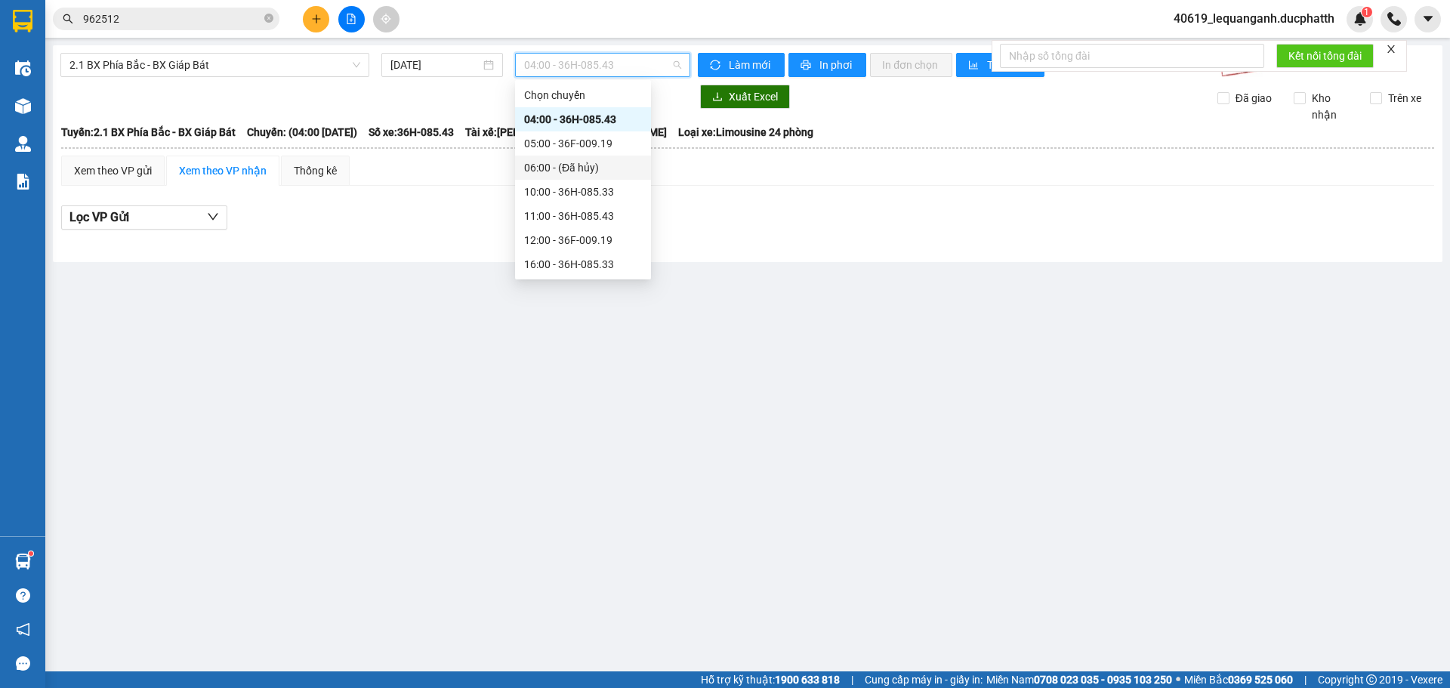
scroll to position [48, 0]
click at [570, 260] on div "18:00 - 36F-009.19" at bounding box center [583, 264] width 118 height 17
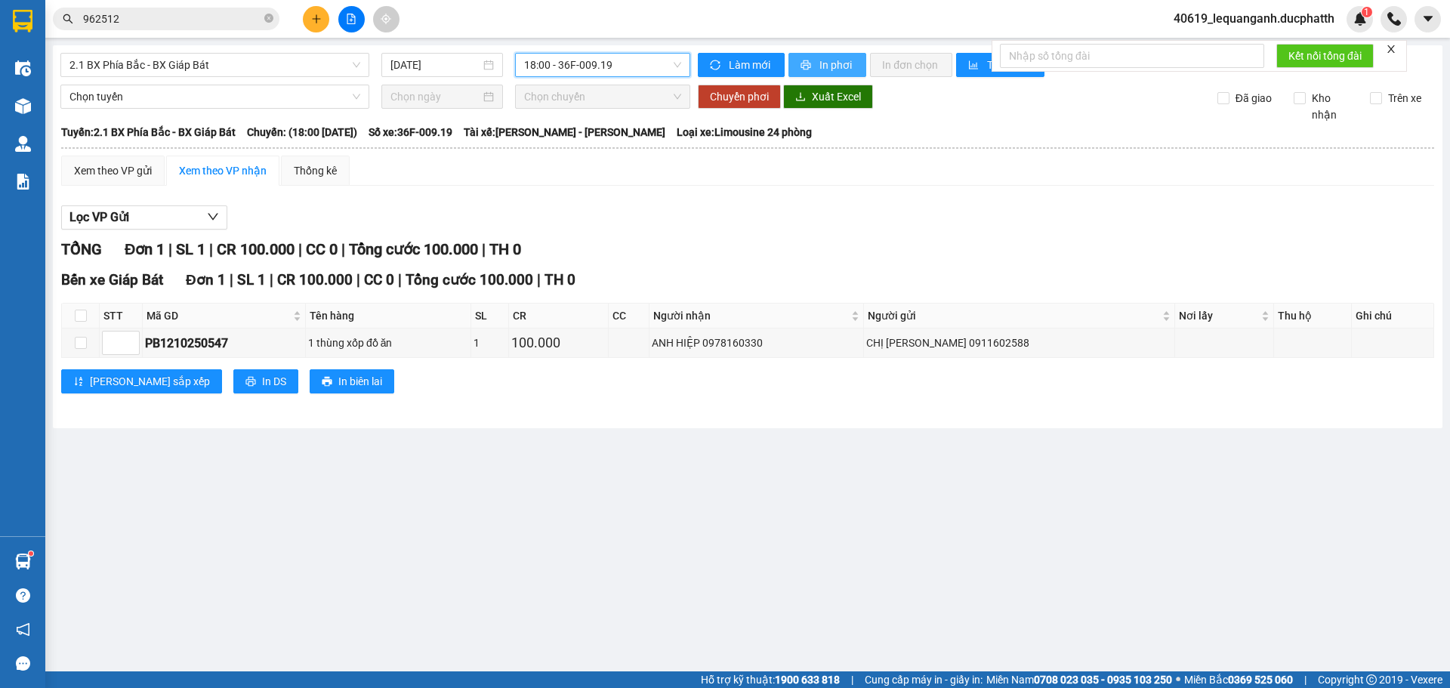
click at [817, 57] on button "In phơi" at bounding box center [828, 65] width 78 height 24
